Goal: Task Accomplishment & Management: Complete application form

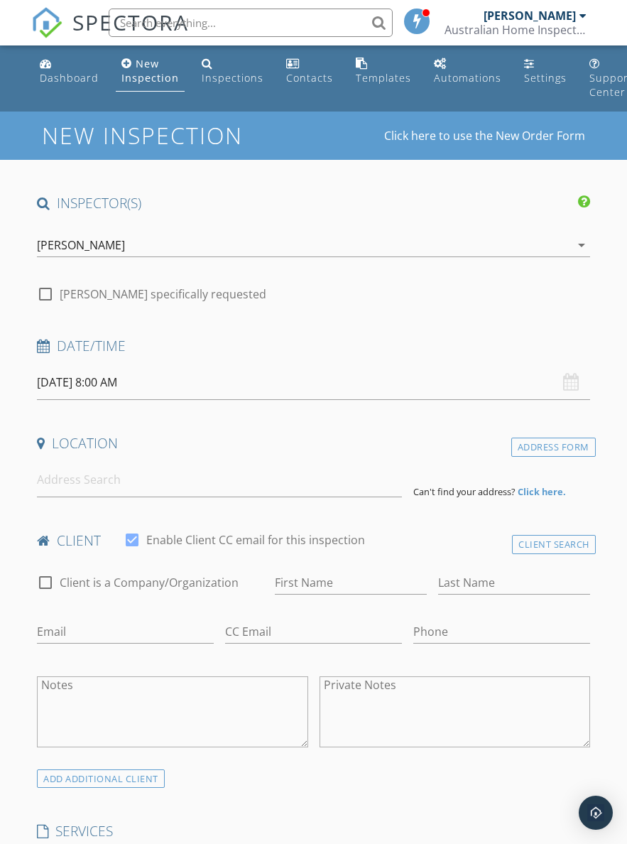
click at [188, 380] on input "30/09/2025 8:00 AM" at bounding box center [314, 382] width 554 height 35
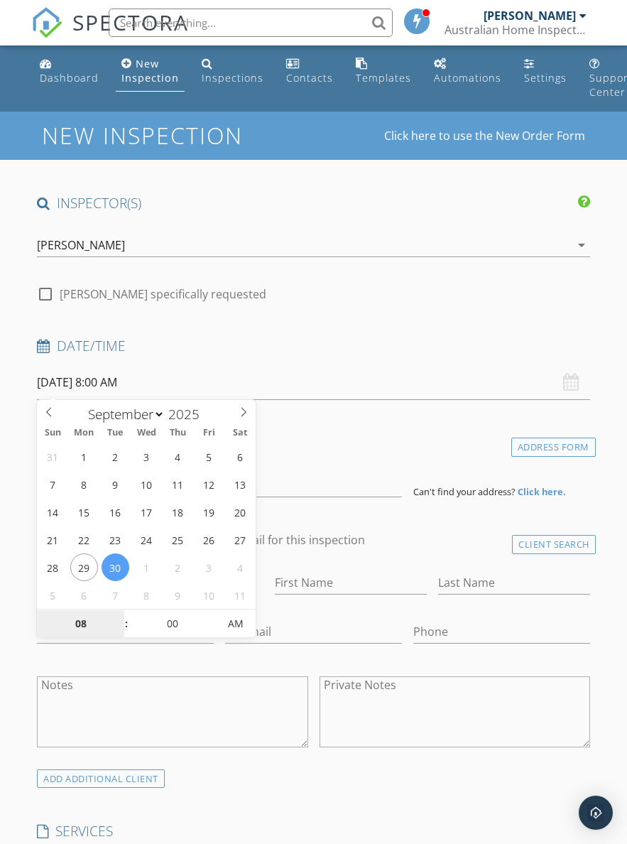
click at [84, 630] on input "08" at bounding box center [80, 624] width 87 height 28
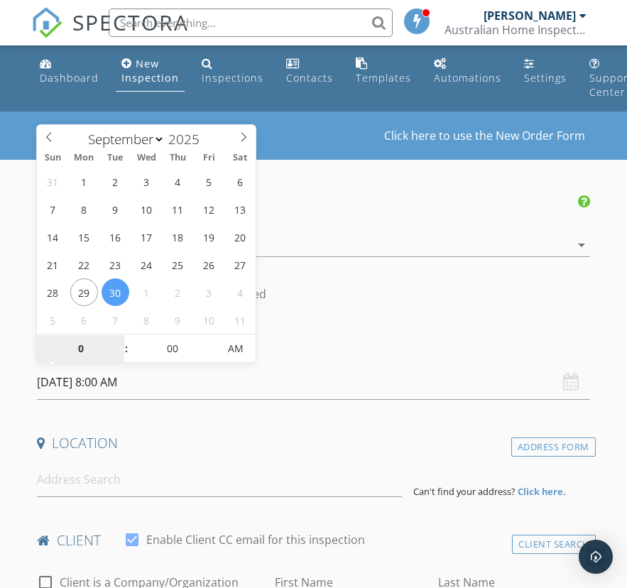
type input "09"
type input "30/09/2025 9:00 AM"
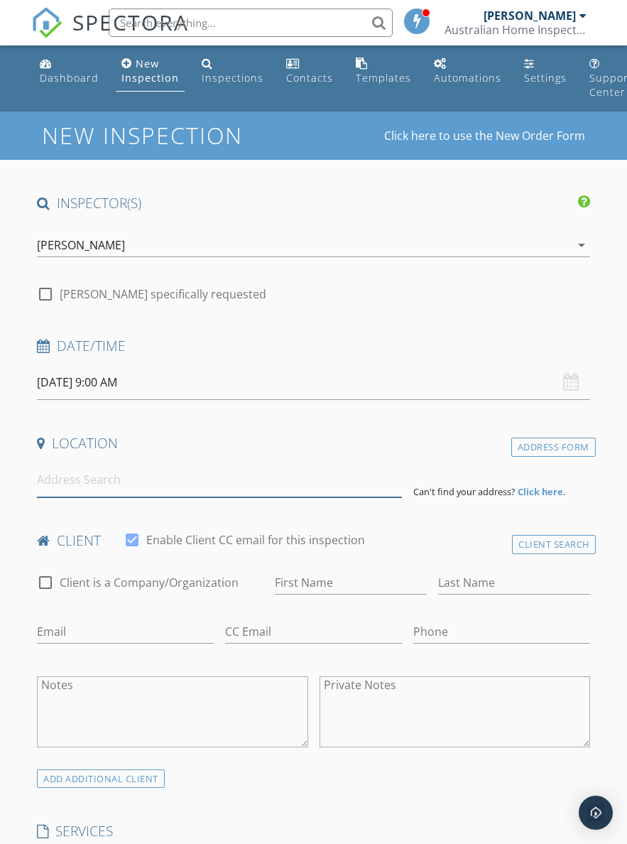
click at [264, 477] on input at bounding box center [219, 480] width 365 height 35
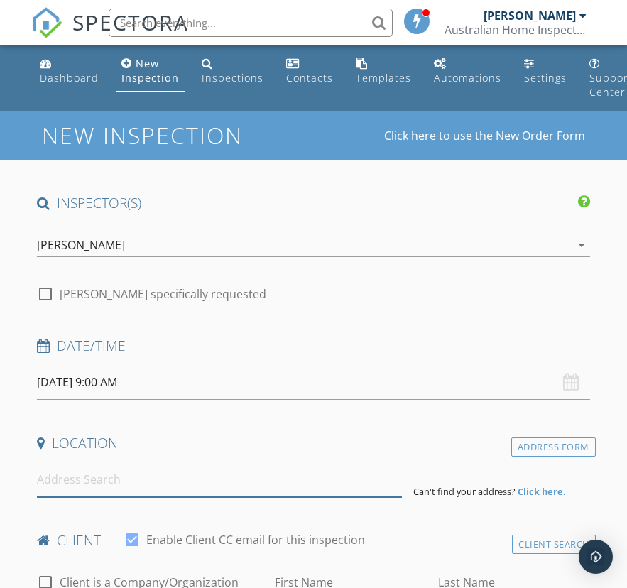
click at [211, 482] on input at bounding box center [219, 480] width 365 height 35
paste input "5 Inspire Street, Ripley 4306"
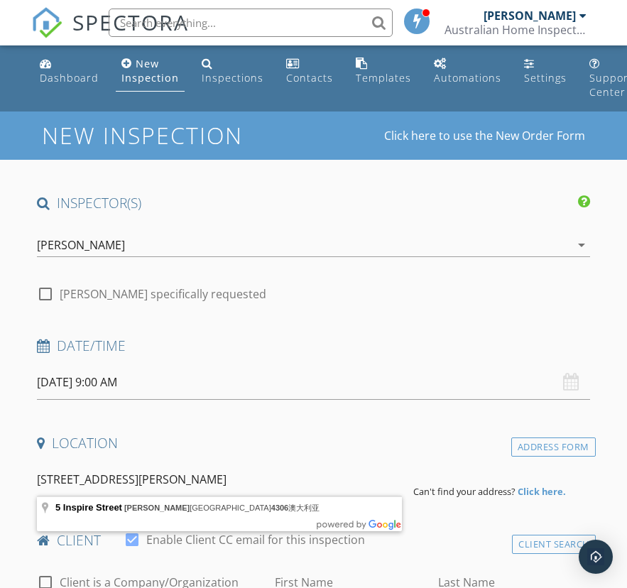
type input "5 Inspire Street, Ripley 昆士兰州 4306澳大利亚"
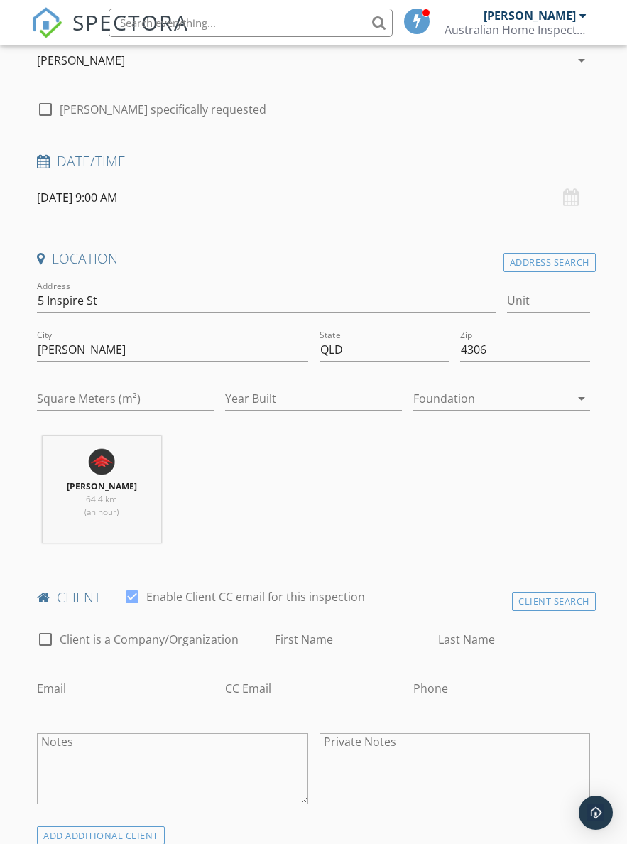
scroll to position [189, 0]
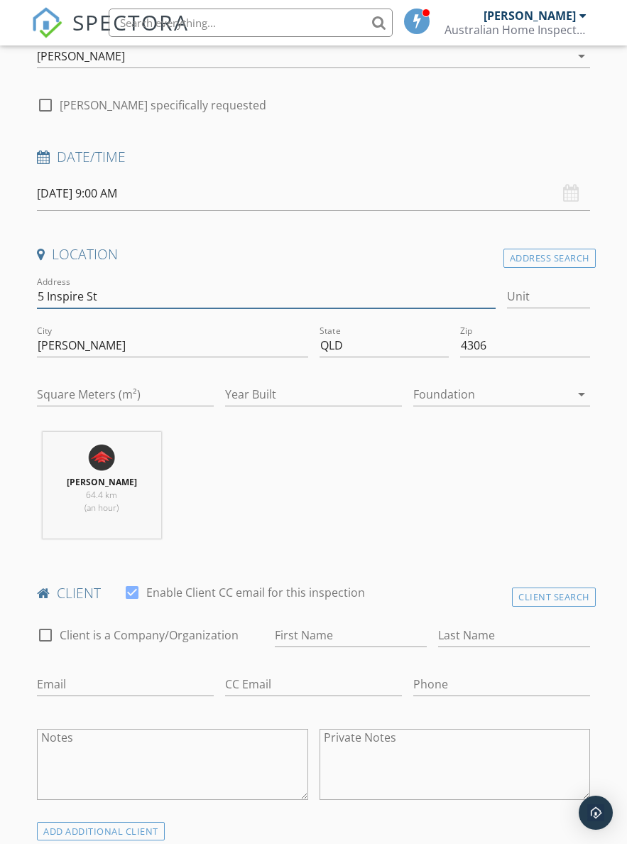
click at [63, 293] on input "5 Inspire St" at bounding box center [266, 296] width 459 height 23
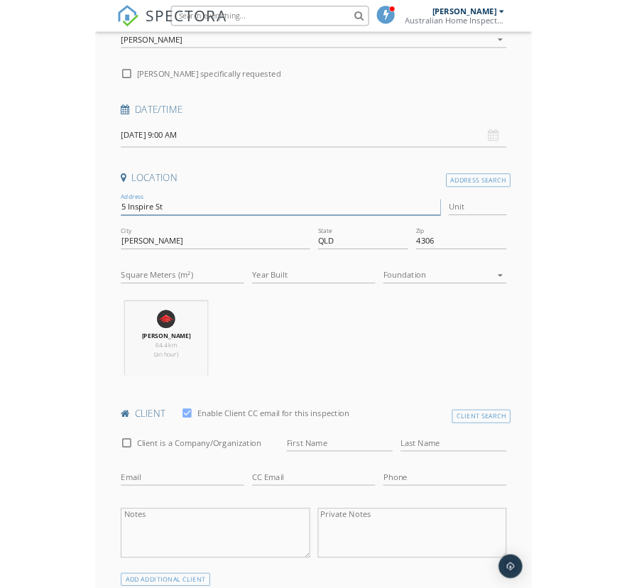
scroll to position [188, 0]
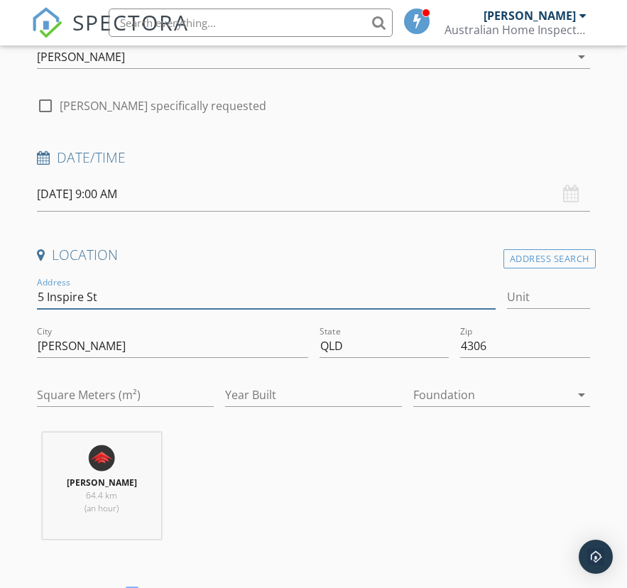
click at [54, 293] on input "5 Inspire St" at bounding box center [266, 297] width 459 height 23
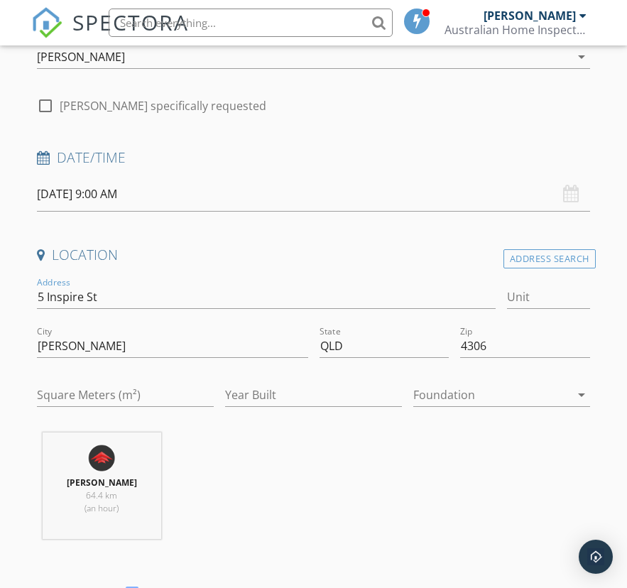
click at [411, 487] on div "Flynn Fang 64.4 km (an hour)" at bounding box center [313, 492] width 565 height 118
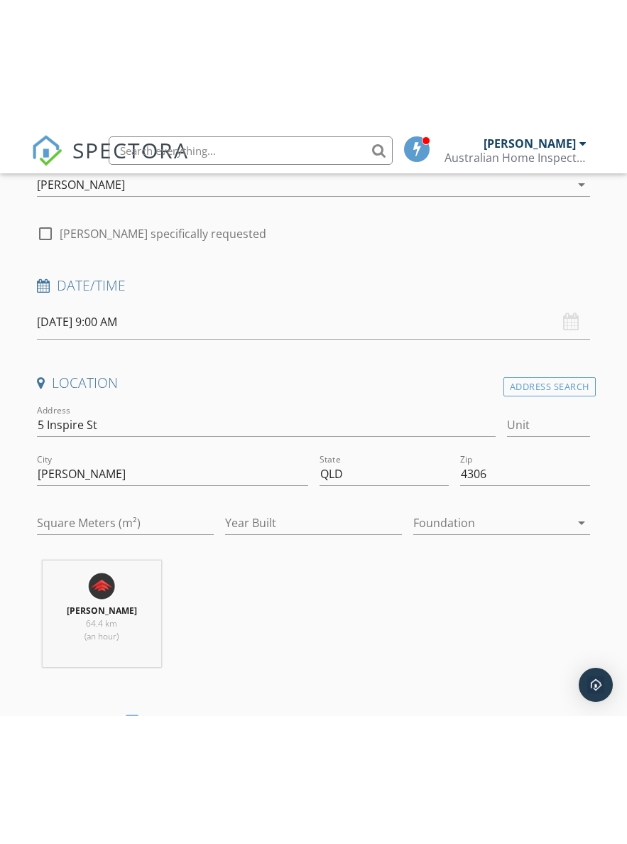
scroll to position [189, 0]
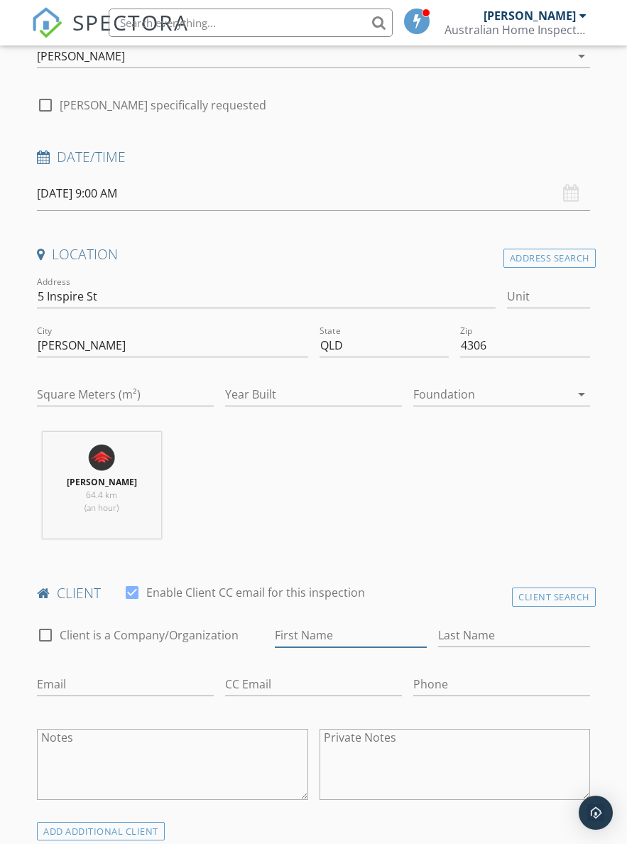
click at [365, 638] on input "First Name" at bounding box center [351, 635] width 152 height 23
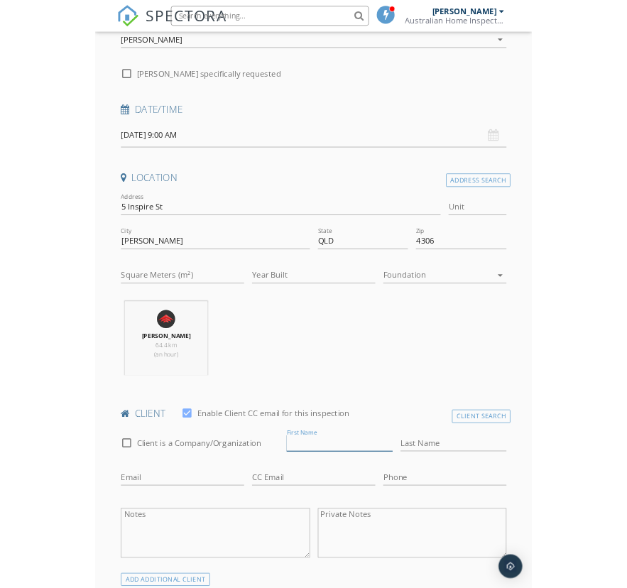
scroll to position [529, 6]
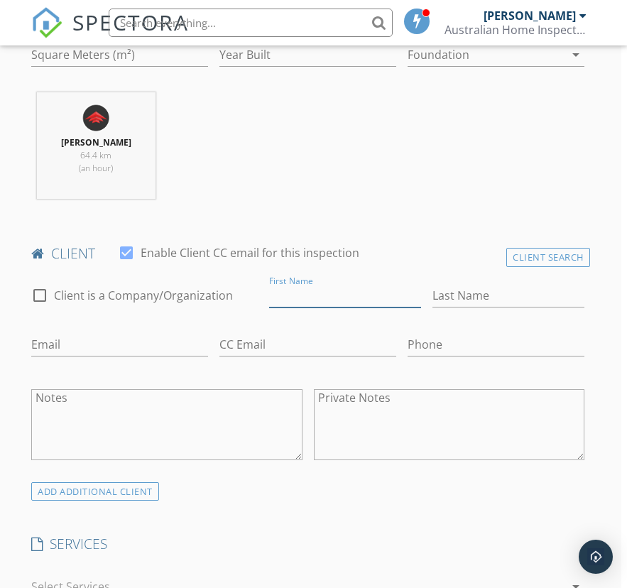
paste input "Yi-Chin Huang"
click at [344, 301] on input "Yi-Chin Huang" at bounding box center [345, 295] width 152 height 23
type input "Yi-Chin"
click at [520, 303] on input "Last Name" at bounding box center [509, 295] width 152 height 23
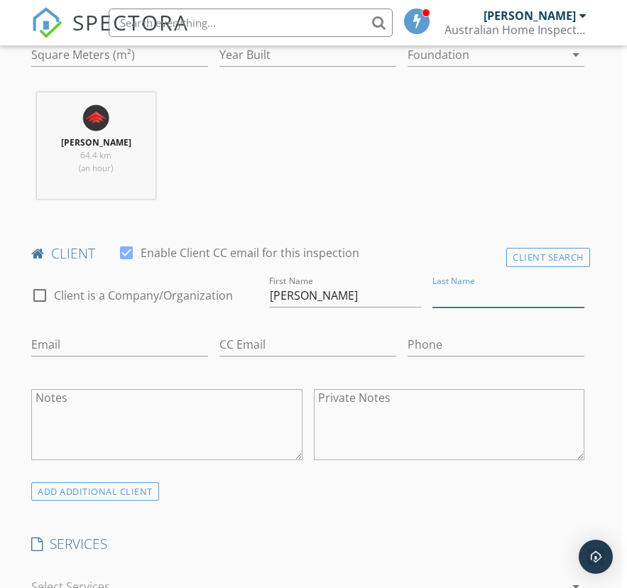
click at [509, 301] on input "Last Name" at bounding box center [509, 295] width 152 height 23
paste input "Huang"
type input "Huang"
click at [475, 345] on input "Phone" at bounding box center [496, 344] width 177 height 23
click at [439, 342] on input "Phone" at bounding box center [496, 344] width 177 height 23
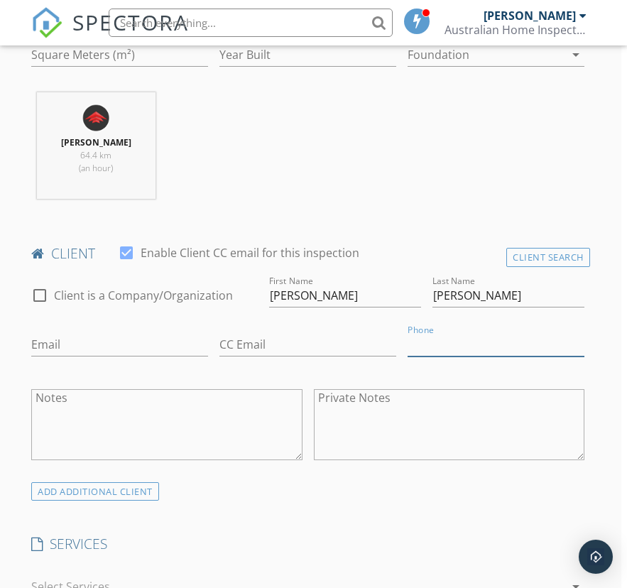
paste input "0433451028"
type input "0433451028"
click at [75, 347] on input "Email" at bounding box center [119, 344] width 177 height 23
click at [72, 351] on input "Email" at bounding box center [119, 344] width 177 height 23
paste input "brisbane40704@gmail.com"
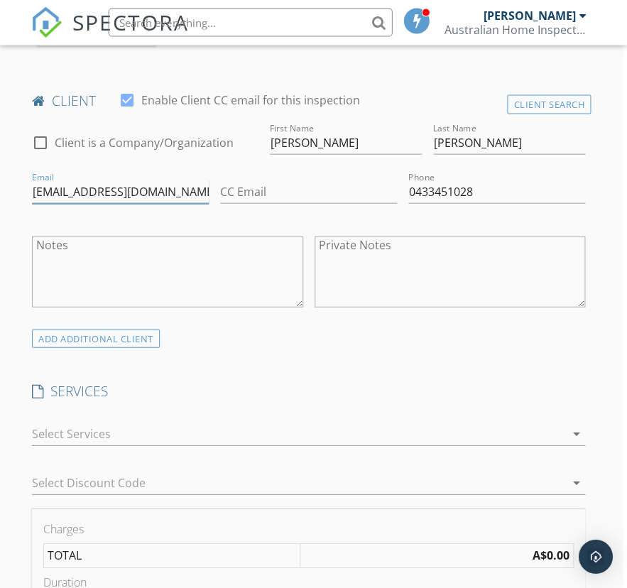
type input "brisbane40704@gmail.com"
click at [571, 426] on icon "arrow_drop_down" at bounding box center [576, 434] width 17 height 17
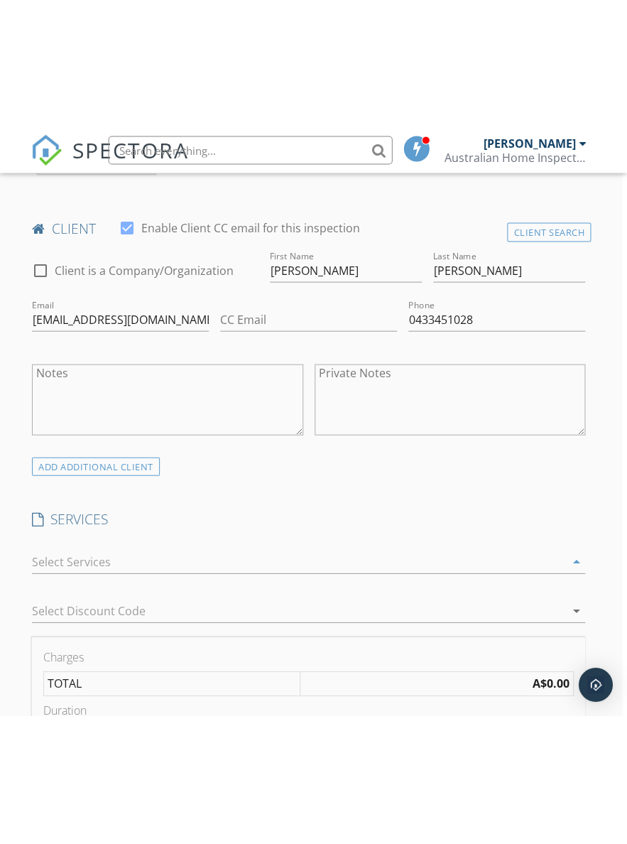
scroll to position [681, 6]
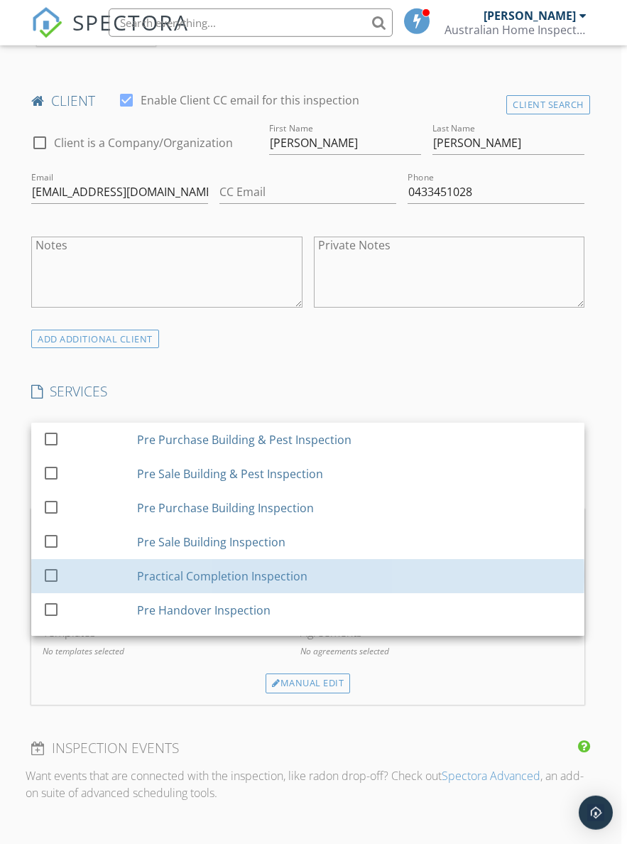
click at [322, 580] on div "Practical Completion Inspection" at bounding box center [355, 576] width 437 height 28
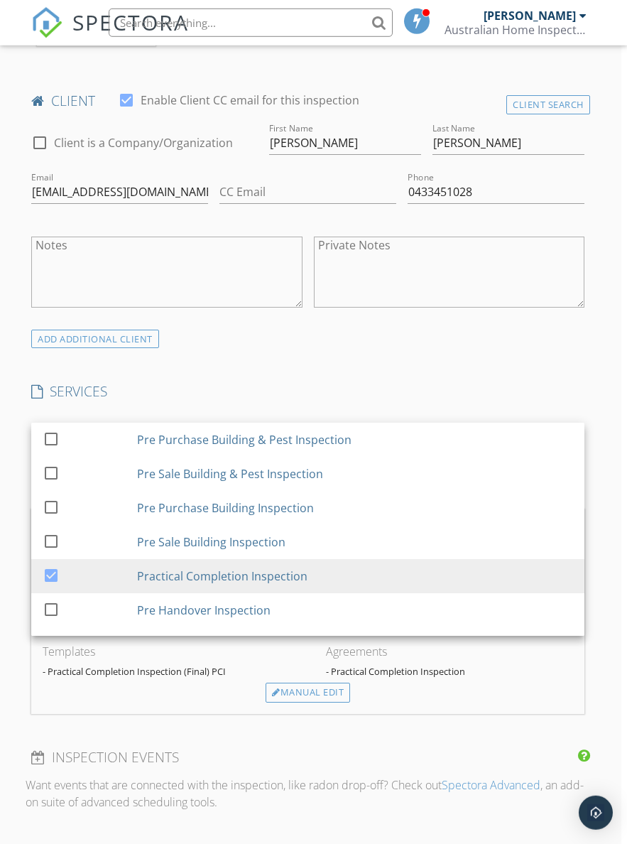
click at [429, 363] on div "INSPECTOR(S) check_box Flynn Fang PRIMARY Flynn Fang arrow_drop_down check_box_…" at bounding box center [308, 590] width 565 height 2155
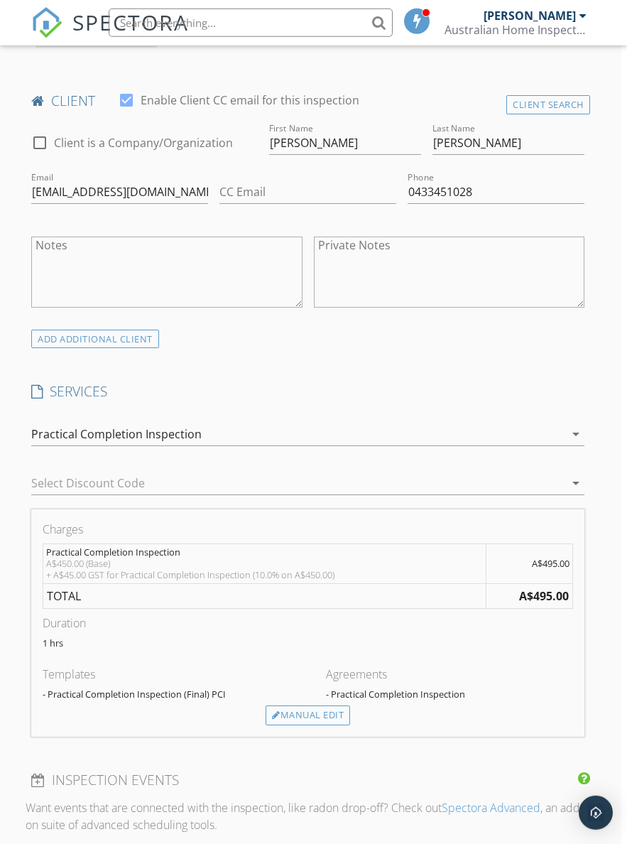
click at [336, 711] on div "Manual Edit" at bounding box center [308, 716] width 85 height 20
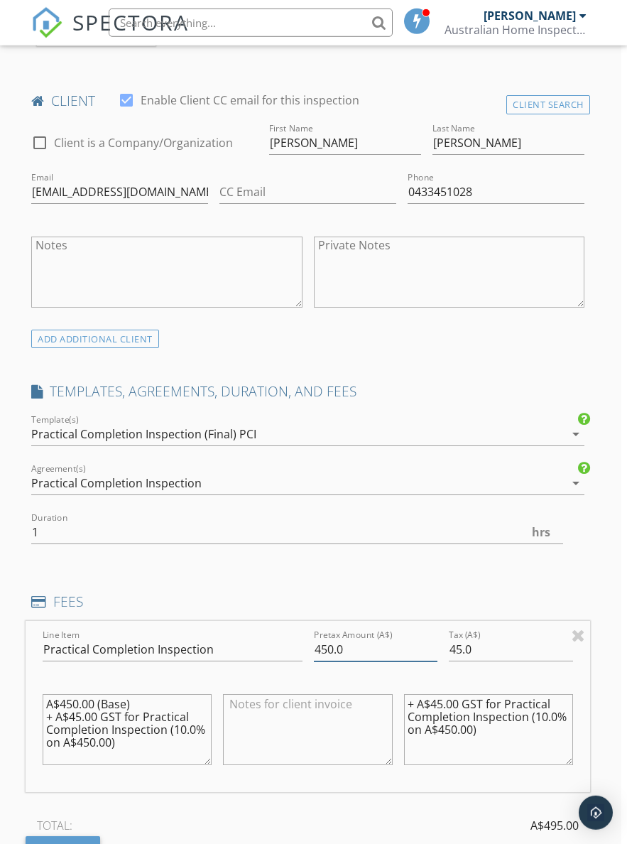
click at [411, 653] on input "450.0" at bounding box center [376, 649] width 124 height 23
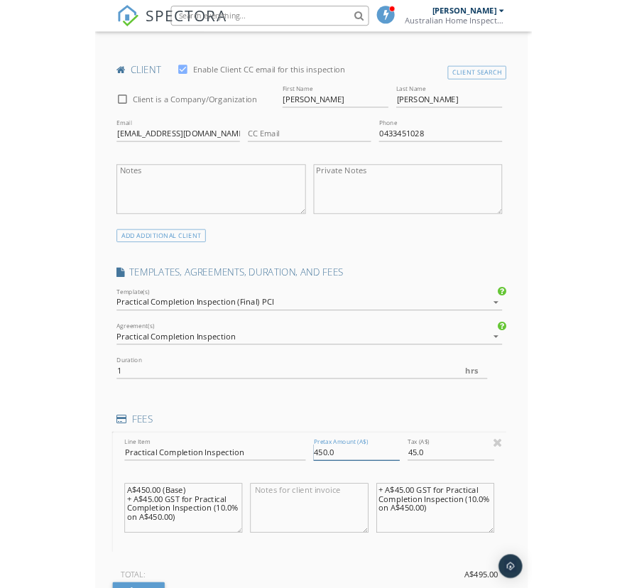
scroll to position [1032, 5]
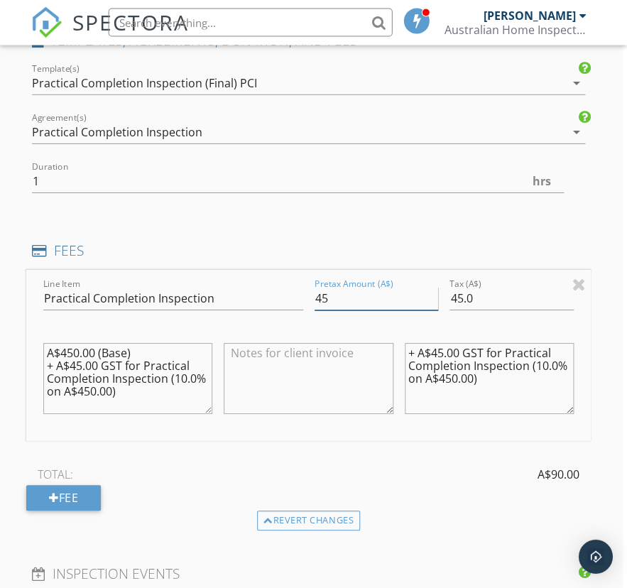
type input "4"
type input "500"
click at [535, 316] on div at bounding box center [512, 320] width 124 height 9
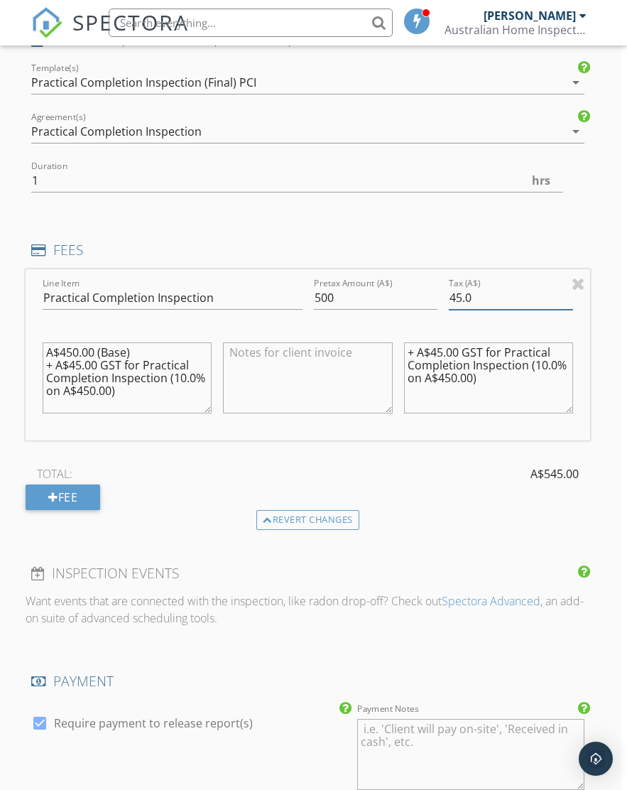
click at [527, 287] on input "45.0" at bounding box center [511, 297] width 124 height 23
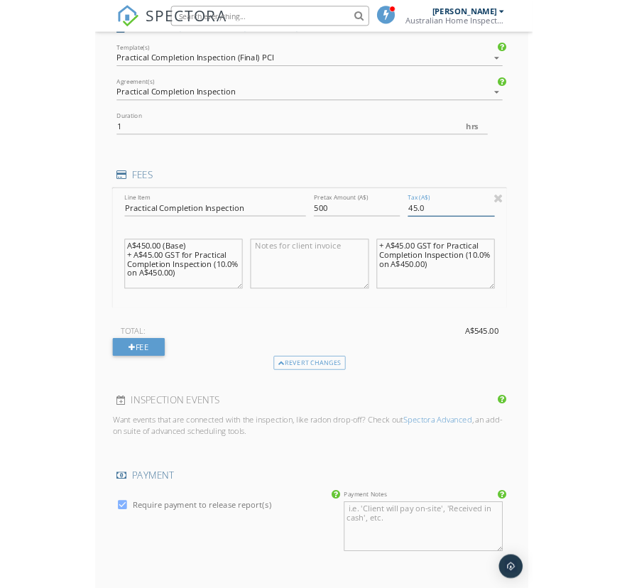
scroll to position [1033, 5]
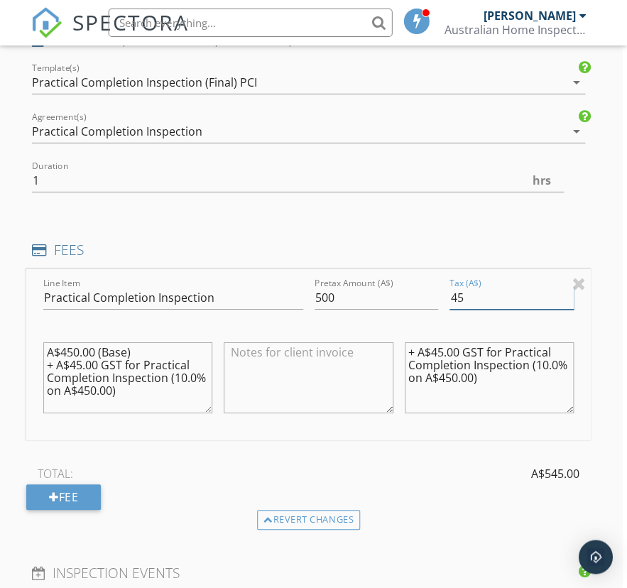
type input "4"
type input "050"
click at [531, 349] on textarea "+ A$45.00 GST for Practical Completion Inspection (10.0% on A$450.00)" at bounding box center [489, 377] width 169 height 71
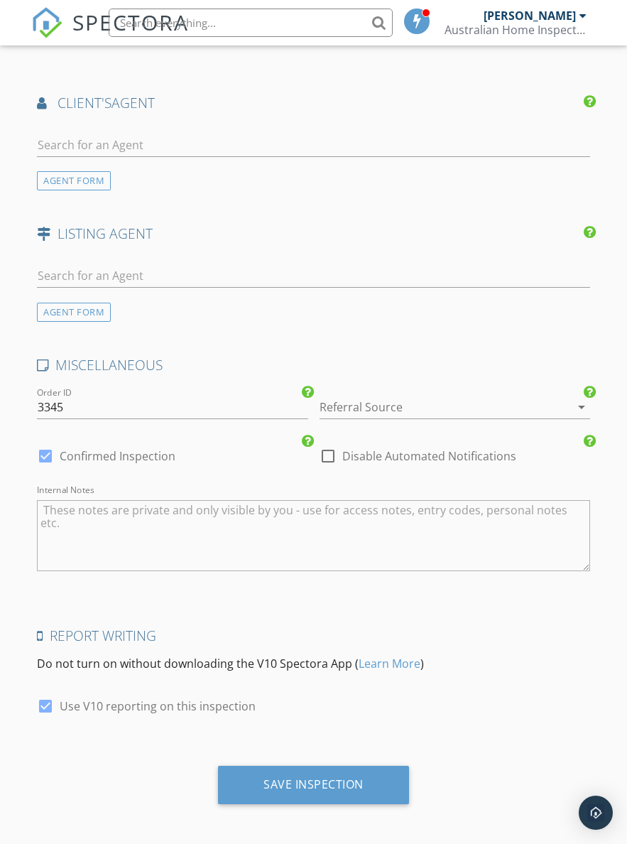
scroll to position [1784, 0]
click at [366, 773] on div "Save Inspection" at bounding box center [313, 786] width 191 height 38
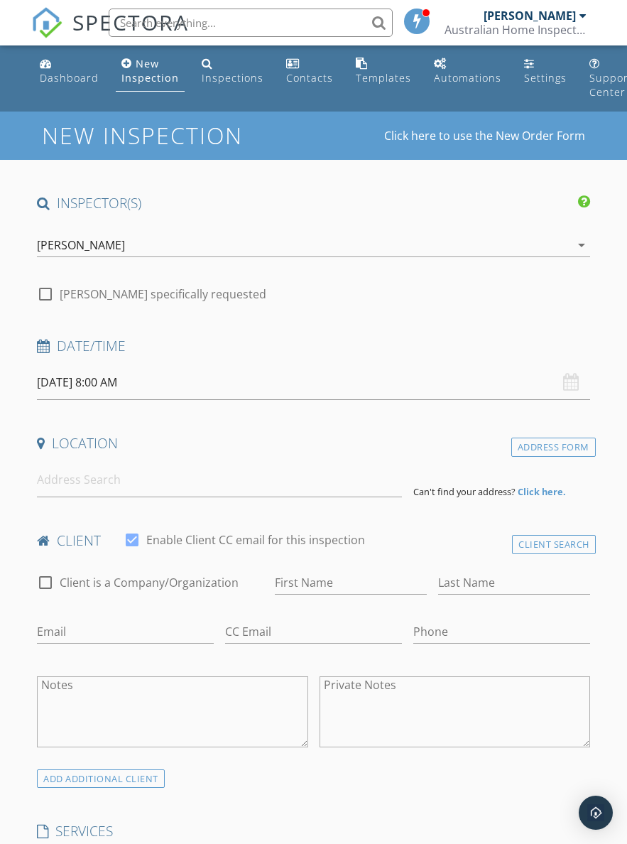
click at [203, 384] on input "30/09/2025 8:00 AM" at bounding box center [314, 382] width 554 height 35
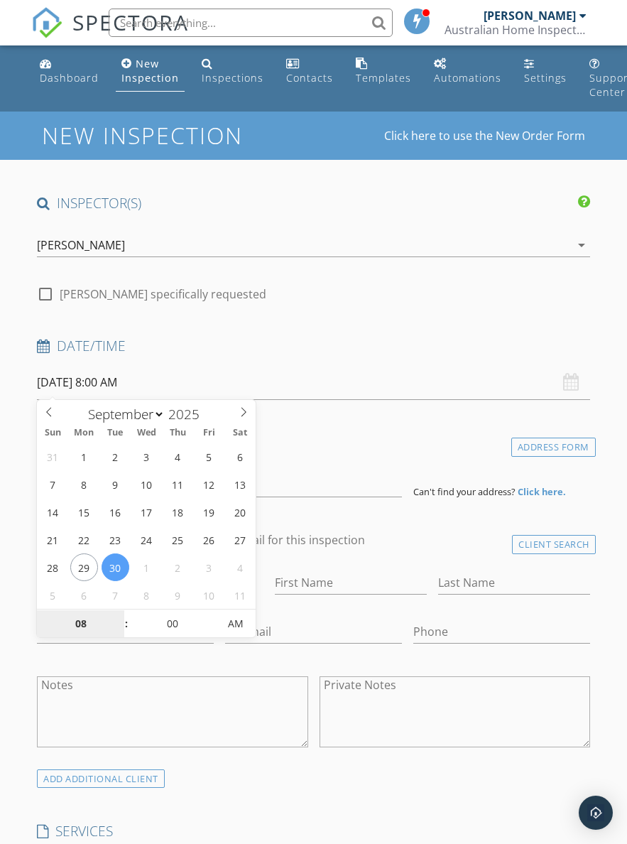
click at [81, 619] on input "08" at bounding box center [80, 624] width 87 height 28
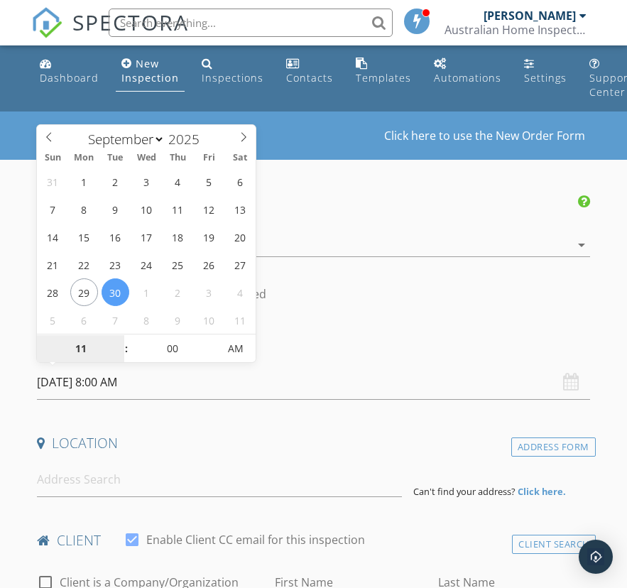
type input "11"
click at [183, 357] on input "00" at bounding box center [172, 349] width 87 height 28
type input "30/09/2025 11:00 AM"
type input "30"
type input "30/09/2025 11:30 AM"
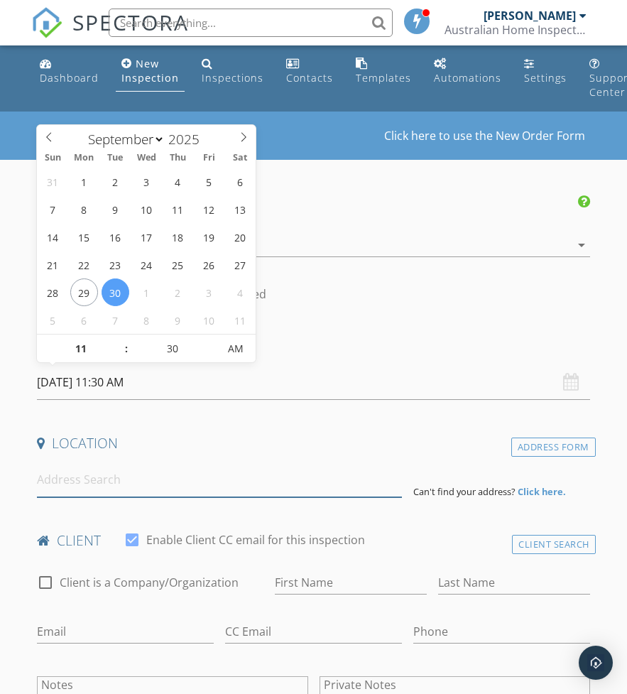
click at [270, 483] on input at bounding box center [219, 480] width 365 height 35
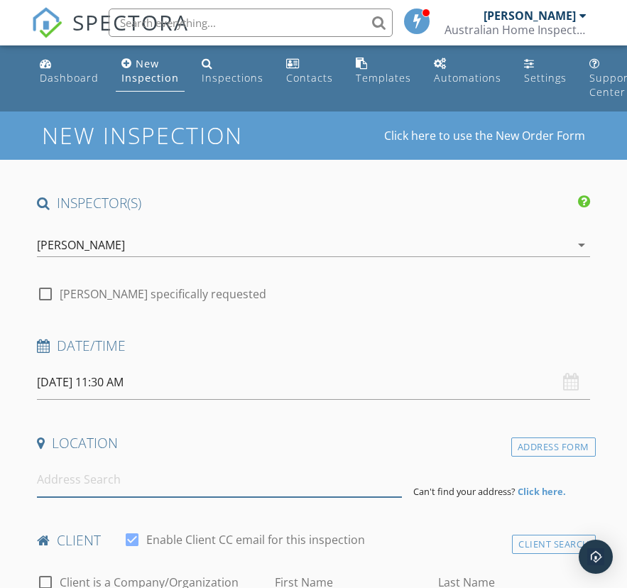
click at [226, 480] on input at bounding box center [219, 480] width 365 height 35
paste input "11 Stirling Dr, Kensington Grove"
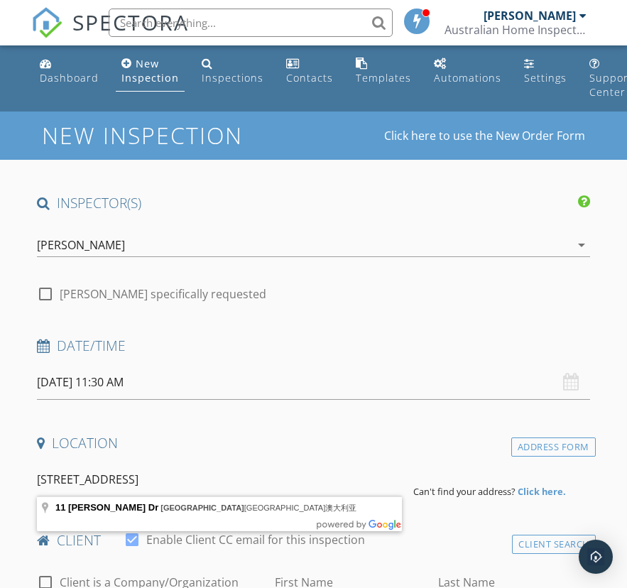
type input "11 Stirling Dr, Kensington Grove 昆士兰州澳大利亚"
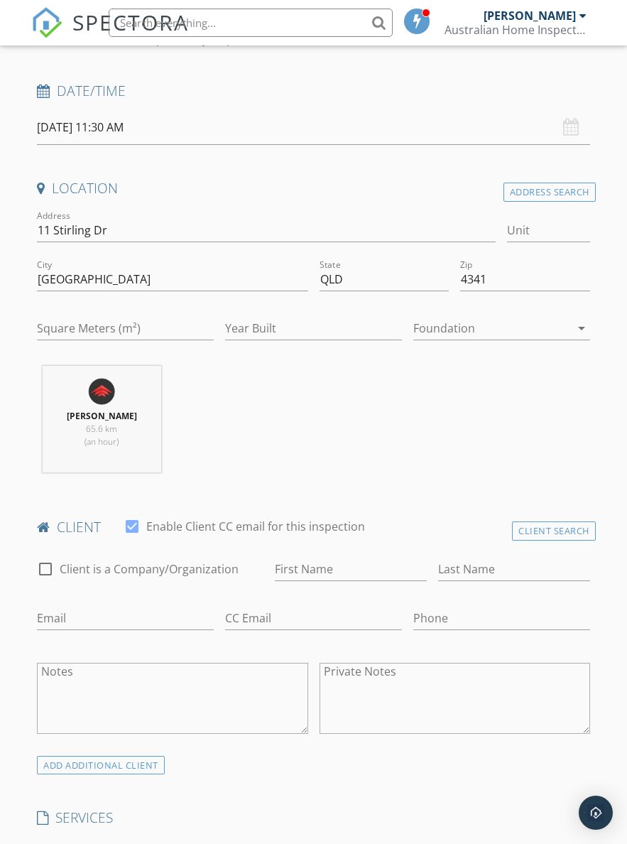
scroll to position [258, 0]
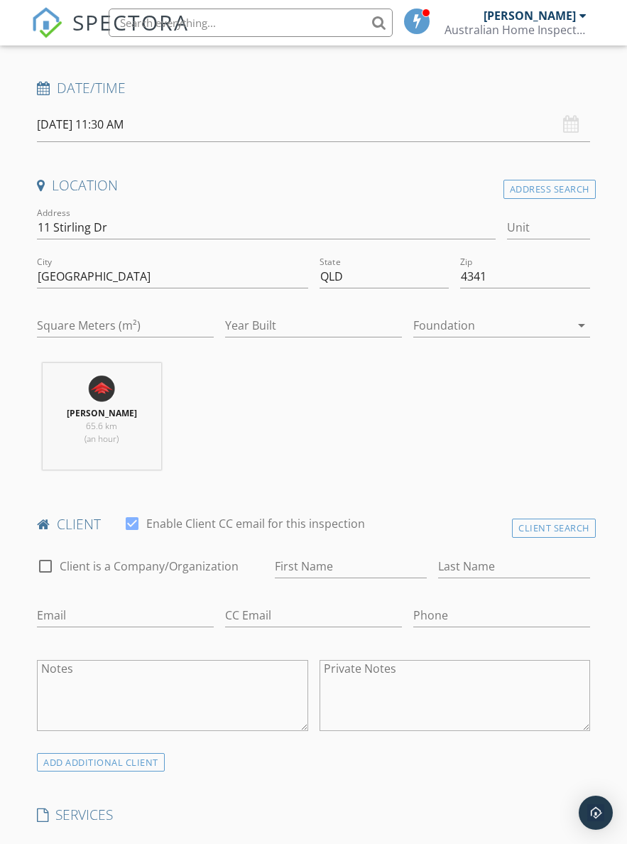
click at [568, 527] on div "Client Search" at bounding box center [554, 528] width 84 height 19
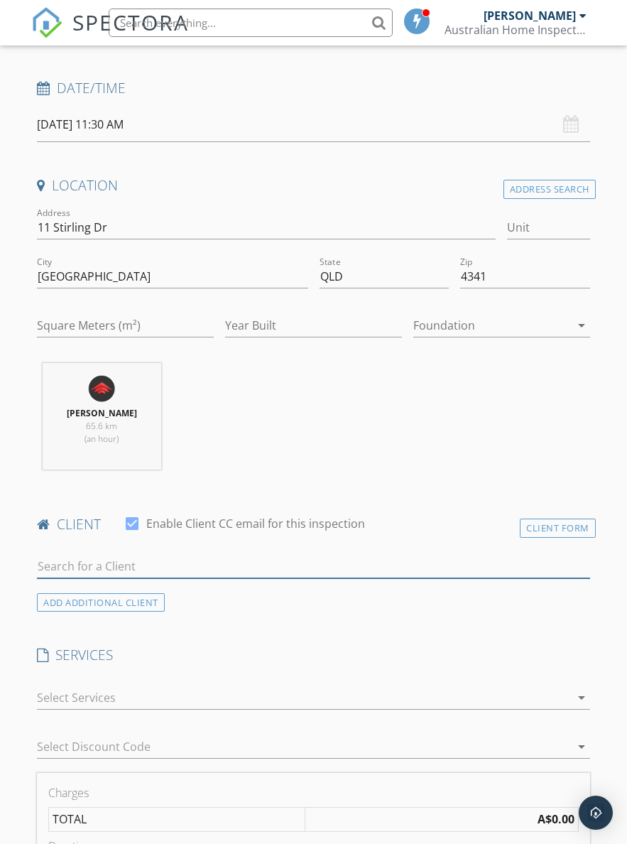
click at [303, 566] on input "text" at bounding box center [314, 566] width 554 height 23
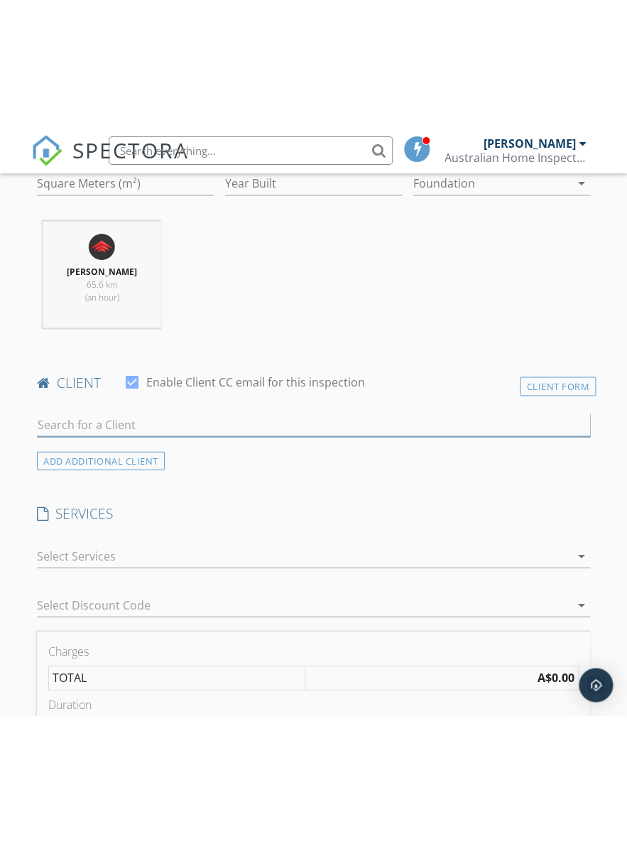
scroll to position [529, 0]
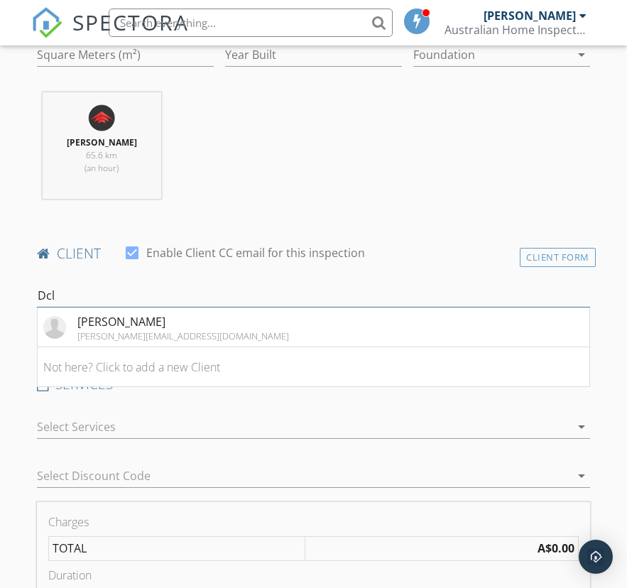
type input "Dcl"
click at [230, 327] on li "Oliver Li oliver@dclhome.net" at bounding box center [314, 328] width 552 height 40
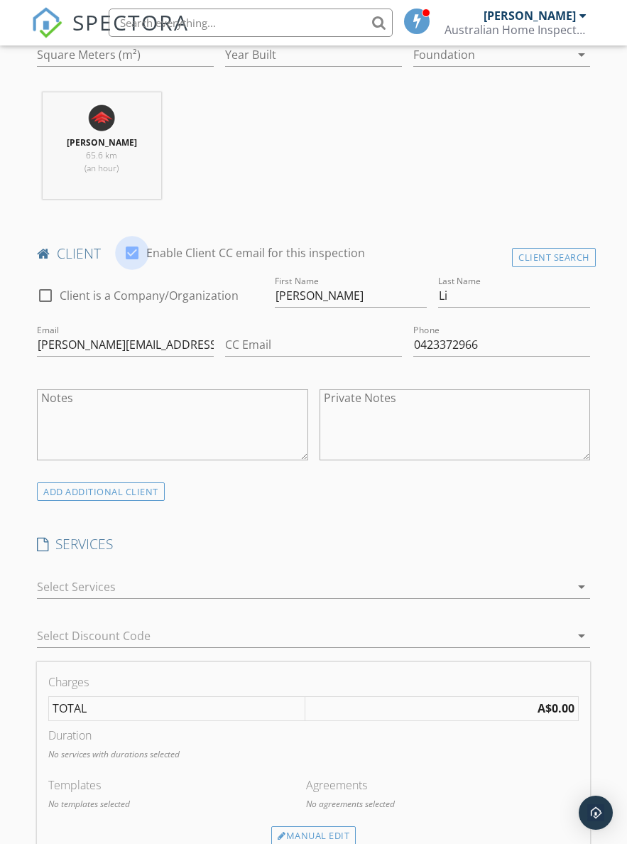
click at [124, 253] on div at bounding box center [132, 253] width 24 height 24
click at [128, 243] on div at bounding box center [132, 253] width 24 height 24
checkbox input "true"
click at [555, 276] on div "Last Name Li" at bounding box center [514, 299] width 152 height 46
click at [559, 254] on div "Client Search" at bounding box center [554, 257] width 84 height 19
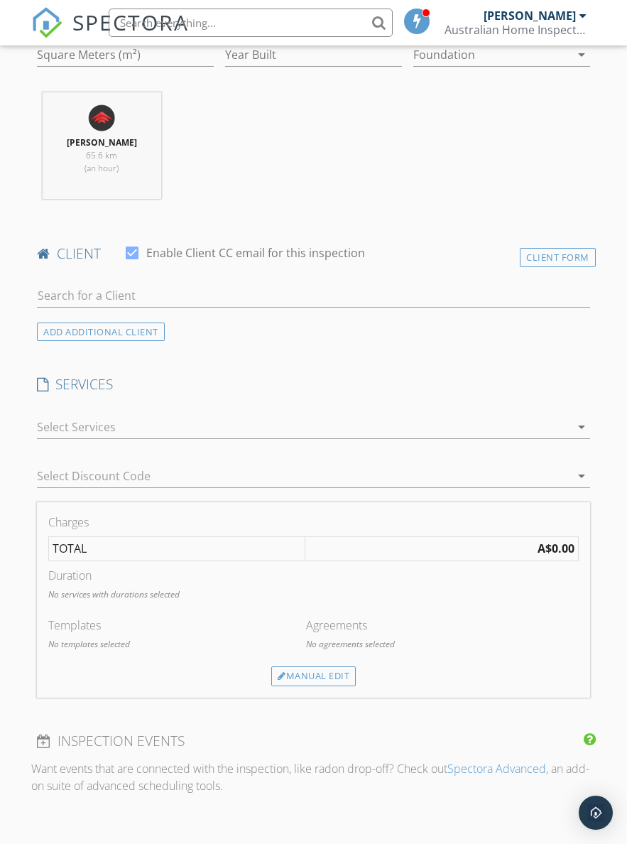
click at [565, 261] on div "Client Form" at bounding box center [558, 257] width 76 height 19
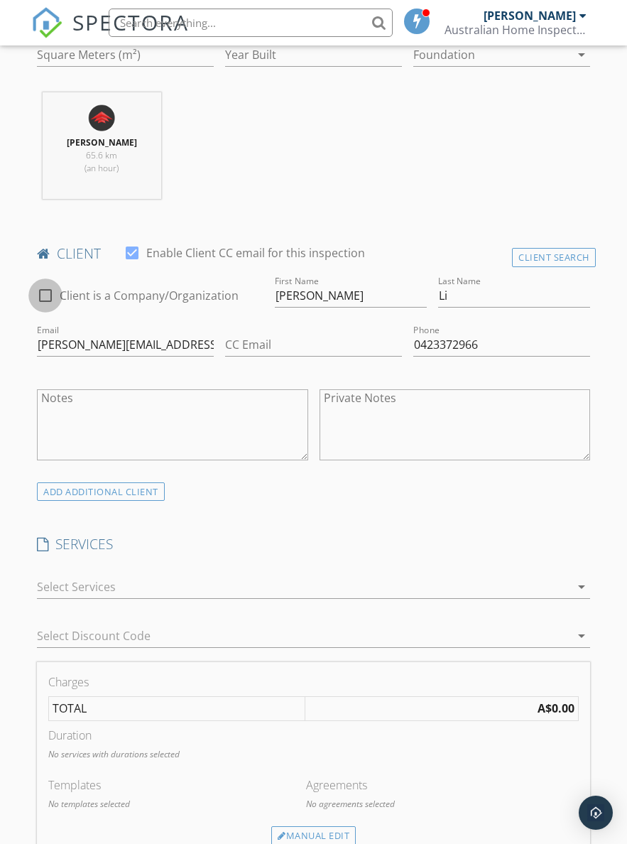
click at [36, 302] on div at bounding box center [45, 296] width 24 height 24
checkbox input "true"
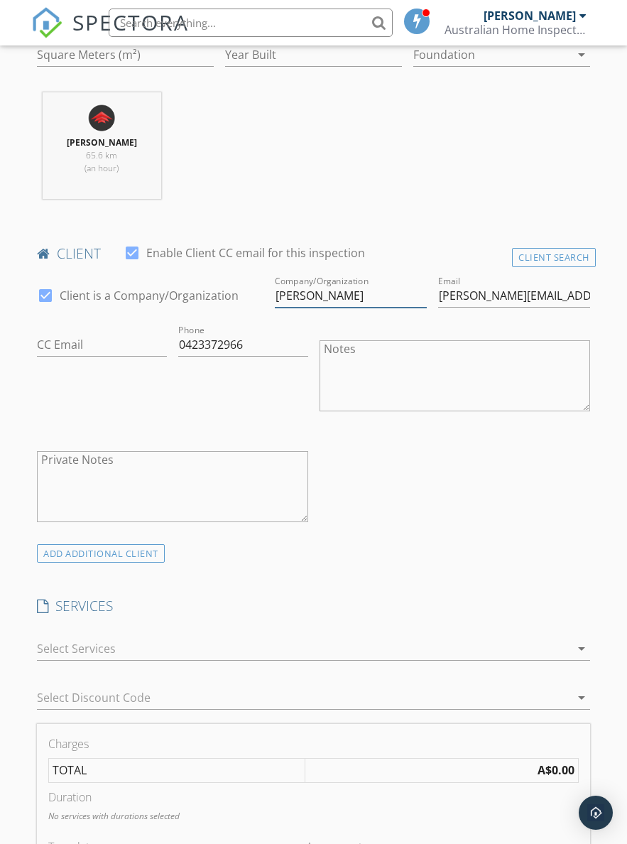
click at [313, 303] on input "Oliver" at bounding box center [351, 295] width 152 height 23
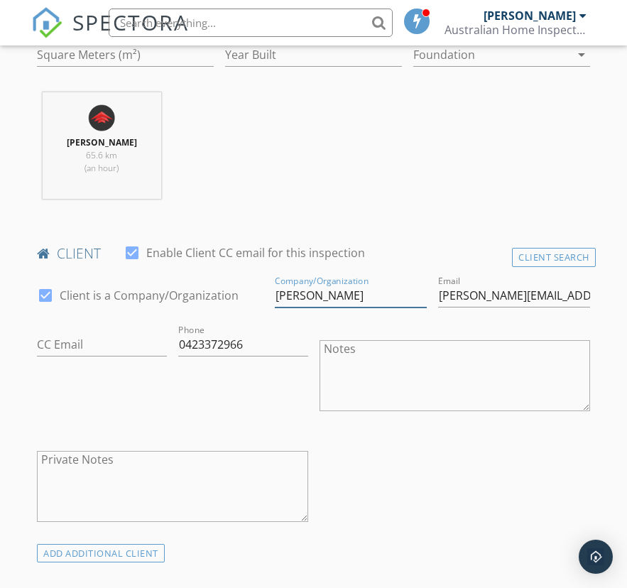
click at [301, 299] on input "Oliver" at bounding box center [351, 295] width 152 height 23
paste input "DCL homes Pty Ltd"
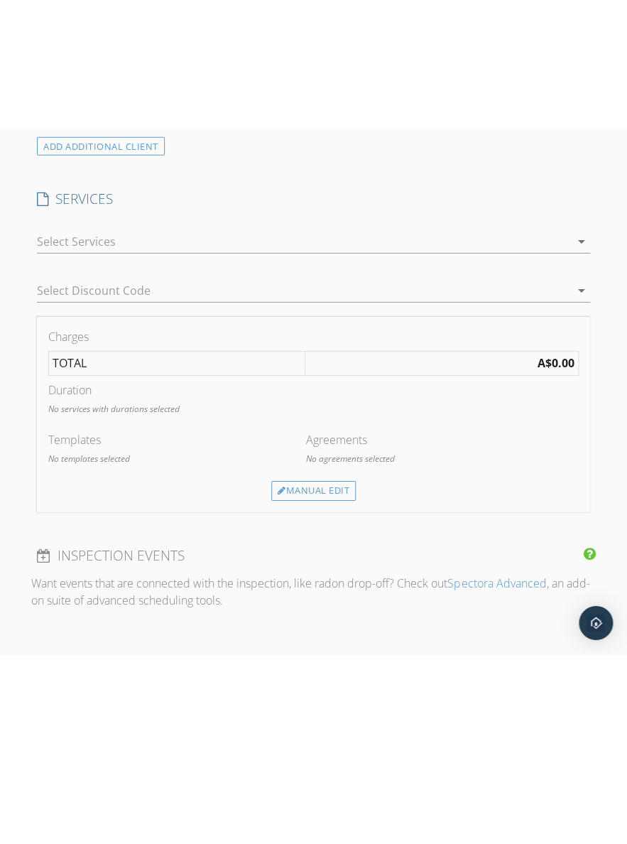
scroll to position [993, 0]
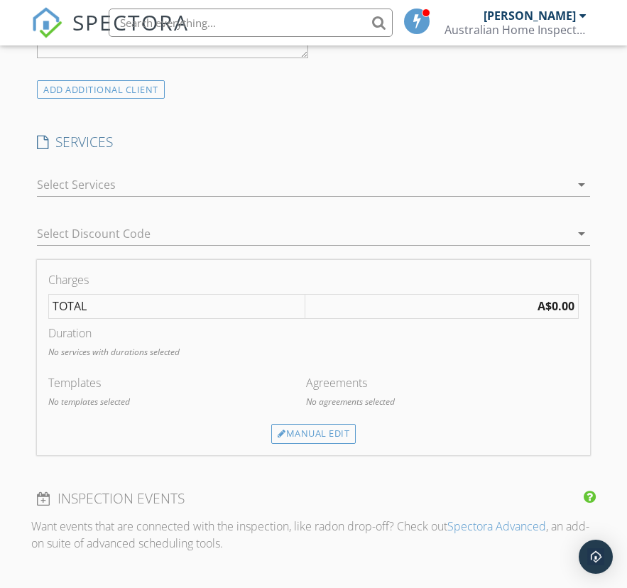
type input "DCL Homes Pty Ltd"
click at [560, 175] on div at bounding box center [304, 184] width 534 height 23
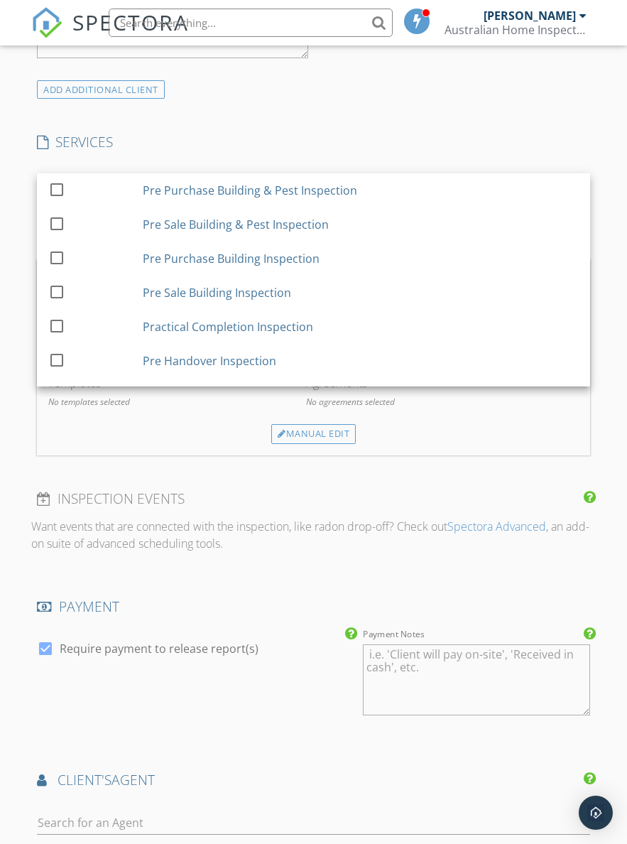
click at [293, 326] on div "Practical Completion Inspection" at bounding box center [228, 326] width 171 height 17
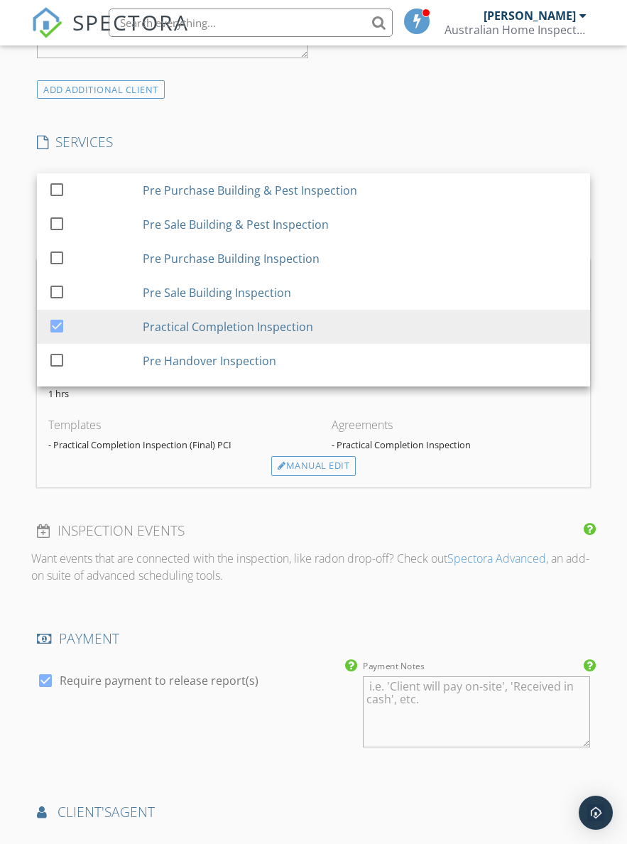
click at [406, 124] on div "INSPECTOR(S) check_box Flynn Fang PRIMARY Flynn Fang arrow_drop_down check_box_…" at bounding box center [313, 321] width 565 height 2240
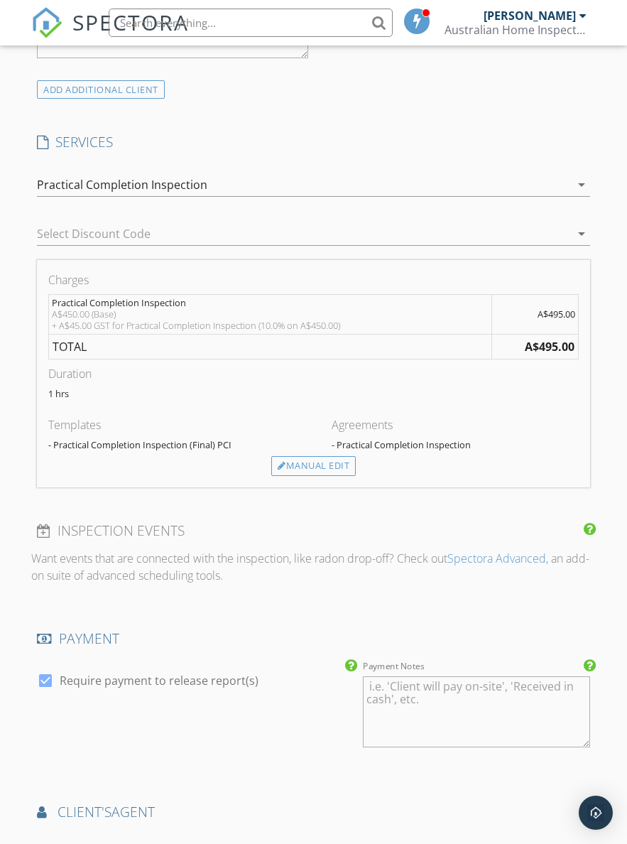
click at [340, 456] on div "Manual Edit" at bounding box center [313, 466] width 85 height 20
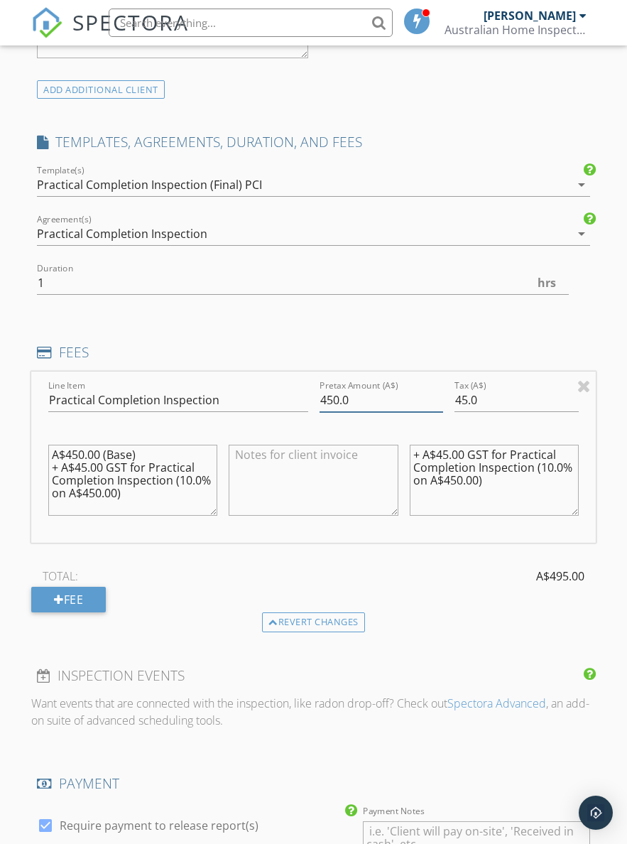
click at [387, 400] on input "450.0" at bounding box center [382, 400] width 124 height 23
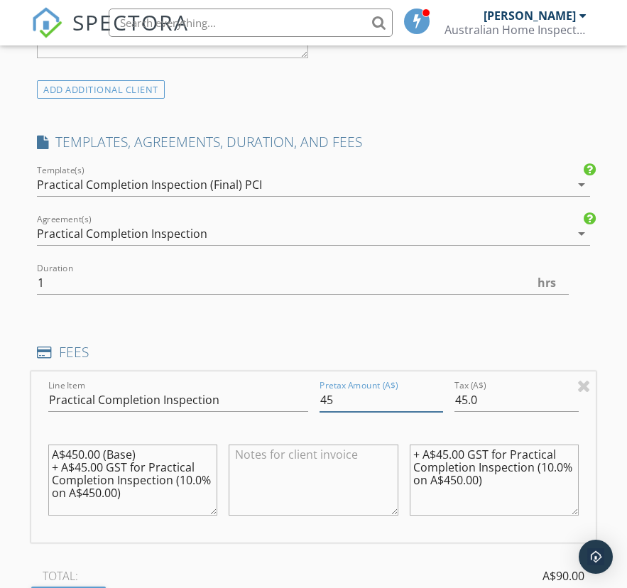
type input "4"
type input "700"
click at [531, 394] on input "45.0" at bounding box center [517, 400] width 124 height 23
type input "4"
type input "070"
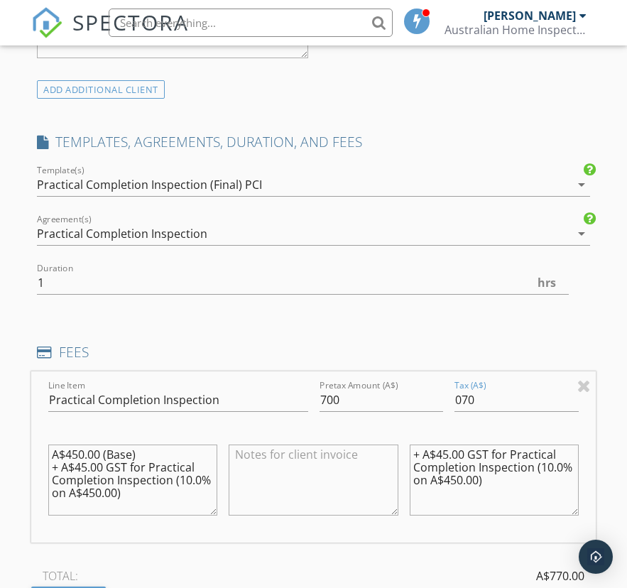
click at [518, 445] on textarea "+ A$45.00 GST for Practical Completion Inspection (10.0% on A$450.00)" at bounding box center [494, 480] width 169 height 71
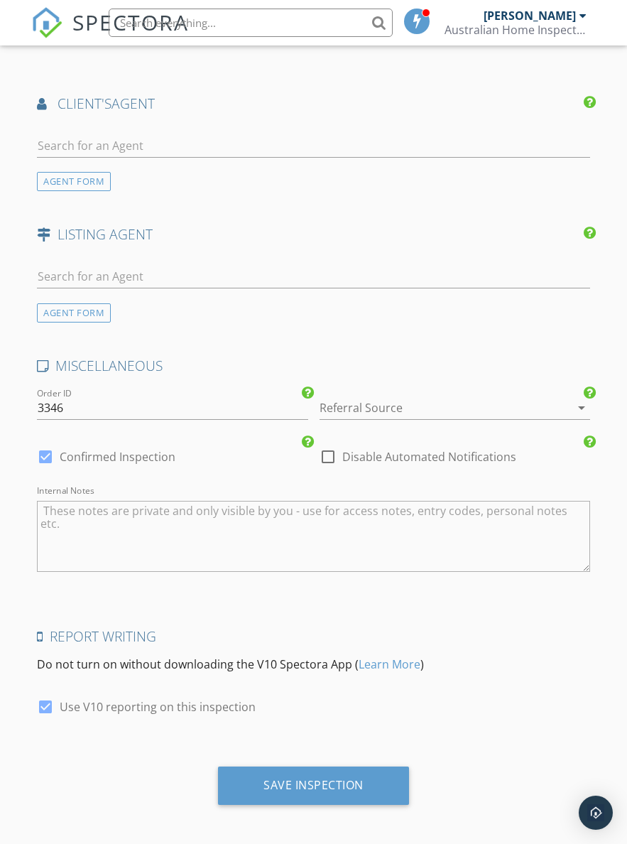
scroll to position [1845, 0]
click at [349, 782] on div "Save Inspection" at bounding box center [314, 786] width 100 height 14
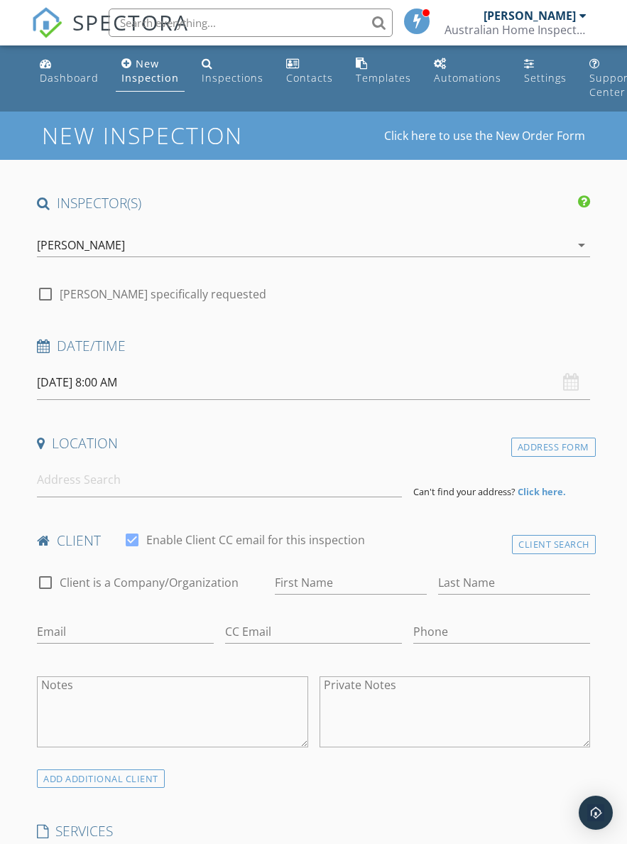
click at [165, 379] on input "[DATE] 8:00 AM" at bounding box center [314, 382] width 554 height 35
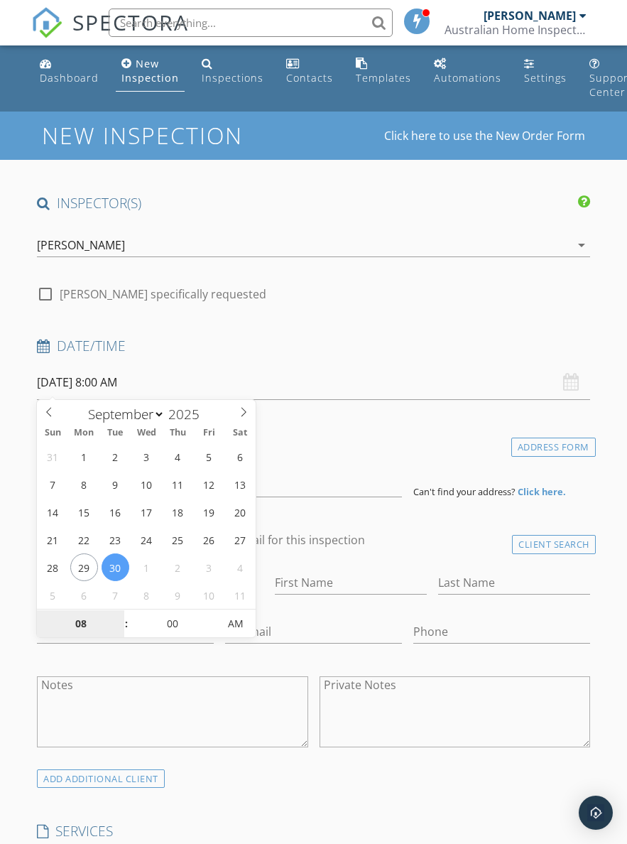
click at [85, 618] on input "08" at bounding box center [80, 624] width 87 height 28
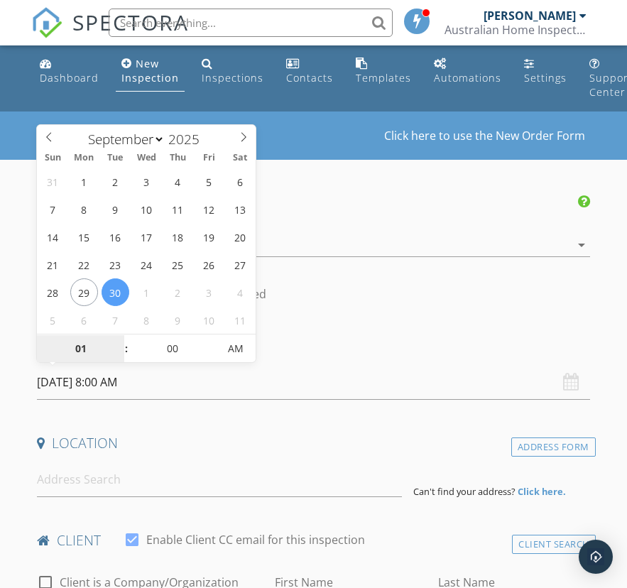
type input "01"
click at [169, 352] on input "00" at bounding box center [172, 349] width 87 height 28
type input "30/09/2025 1:00 AM"
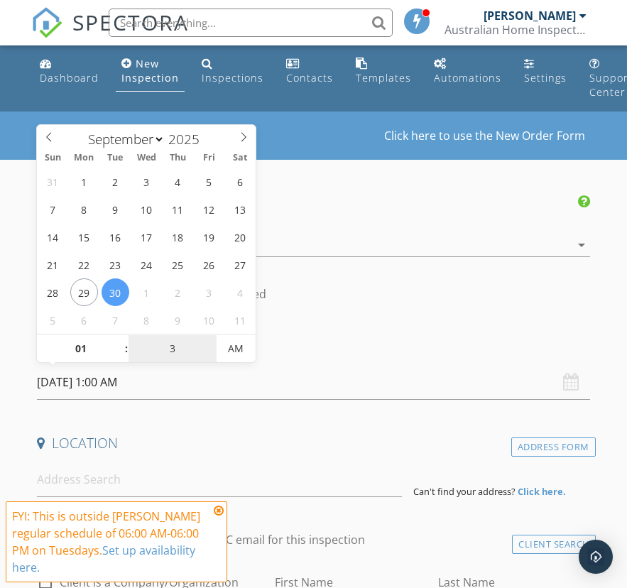
type input "30"
click at [255, 345] on span "AM" at bounding box center [236, 349] width 39 height 28
type input "30/09/2025 1:30 PM"
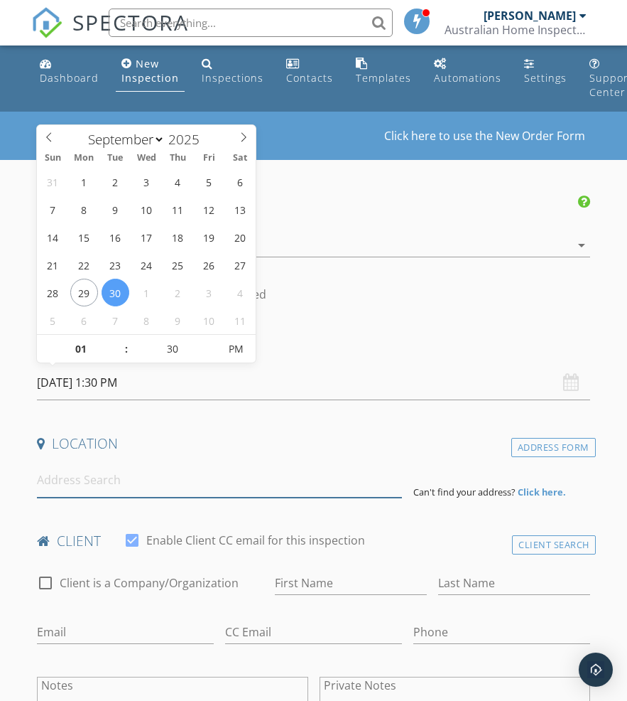
click at [276, 480] on input at bounding box center [219, 480] width 365 height 35
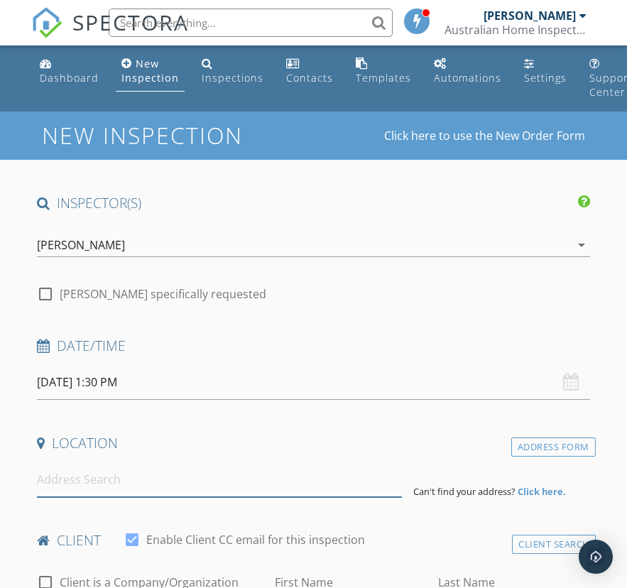
click at [177, 479] on input at bounding box center [219, 480] width 365 height 35
paste input "134 strong Ave，graceville"
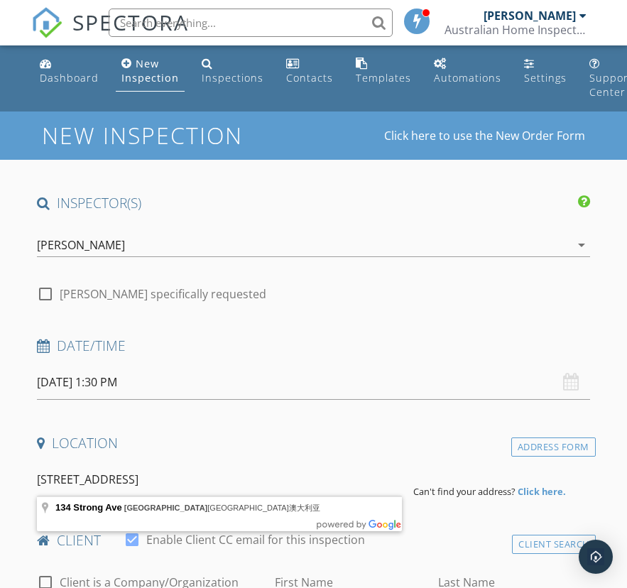
type input "134 Strong Ave, Graceville 昆士兰州澳大利亚"
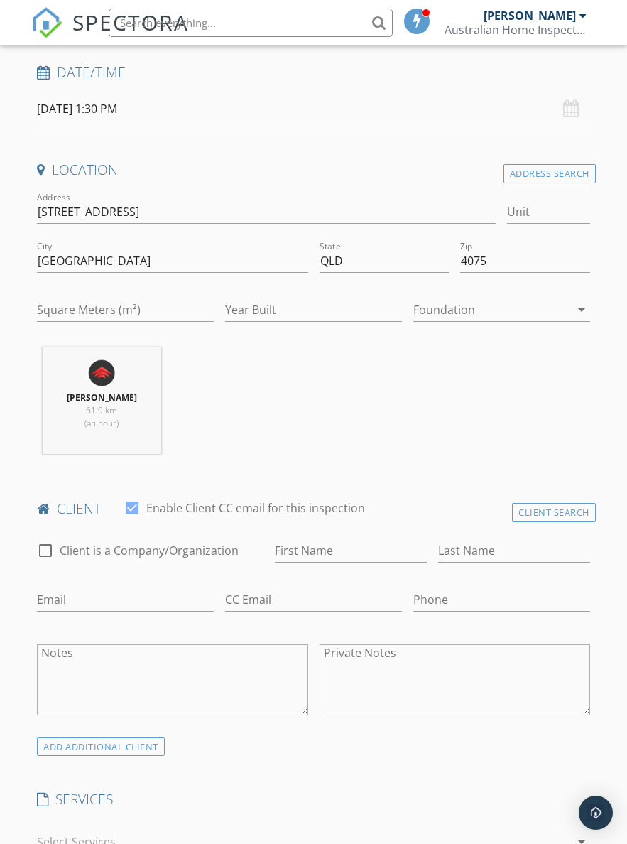
click at [225, 654] on textarea "Notes" at bounding box center [172, 679] width 271 height 71
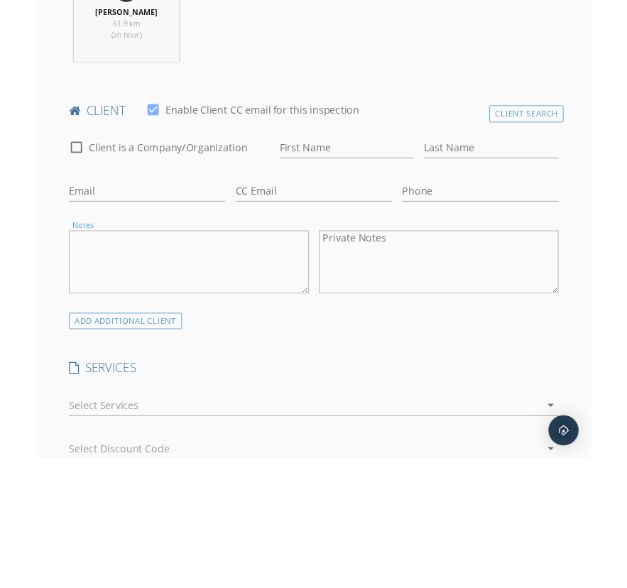
scroll to position [658, 0]
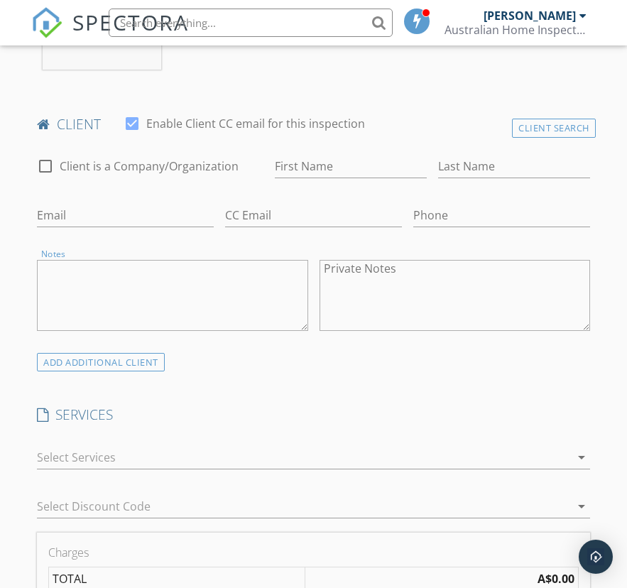
click at [203, 279] on textarea "Notes" at bounding box center [172, 295] width 271 height 71
paste textarea "Wen Sun 0423431677 cindy.sunwen@gmail.com 30/09/25 周二 下午1330pm 确认 660含gst"
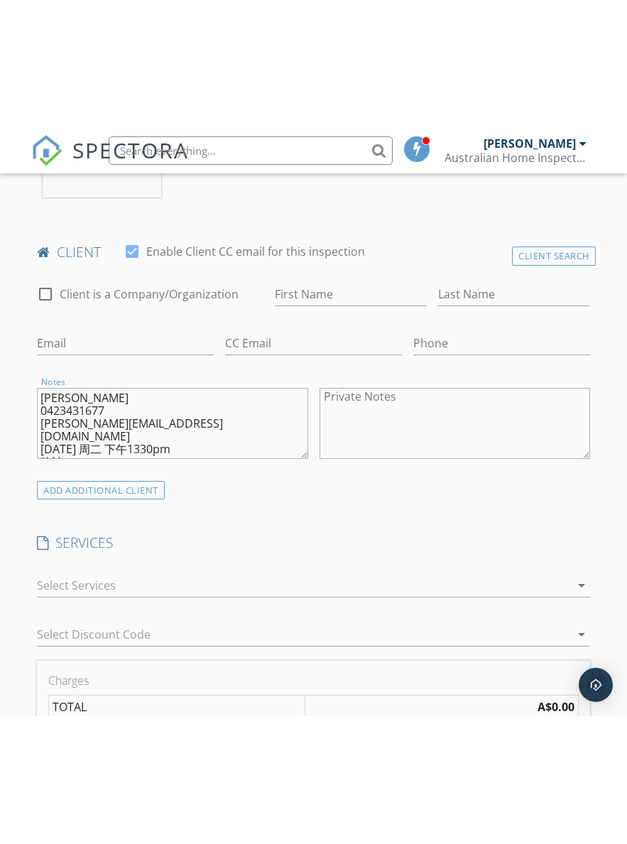
scroll to position [0, 0]
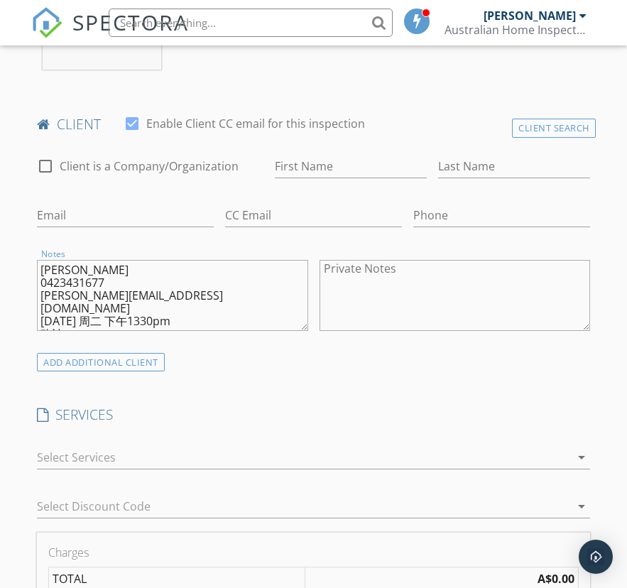
click at [46, 293] on textarea "Wen Sun 0423431677 cindy.sunwen@gmail.com 30/09/25 周二 下午1330pm 确认 660含gst" at bounding box center [172, 295] width 271 height 71
click at [175, 283] on textarea "Wen Sun 0423431677 cindy.sunwen@gmail.com 30/09/25 周二 下午1330pm 确认 660含gst" at bounding box center [172, 295] width 271 height 71
type textarea "Wen Sun 0423431677 30/09/25 周二 下午1330pm 确认 660含gst"
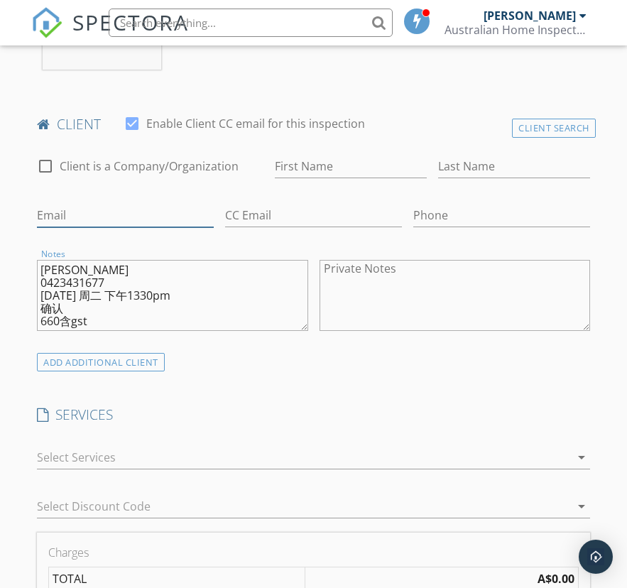
click at [117, 216] on input "Email" at bounding box center [125, 215] width 177 height 23
click at [138, 210] on input "Email" at bounding box center [125, 215] width 177 height 23
paste input "cindy.sunwen@gmail.com"
type input "cindy.sunwen@gmail.com"
click at [53, 277] on textarea "Wen Sun 0423431677 30/09/25 周二 下午1330pm 确认 660含gst" at bounding box center [172, 295] width 271 height 71
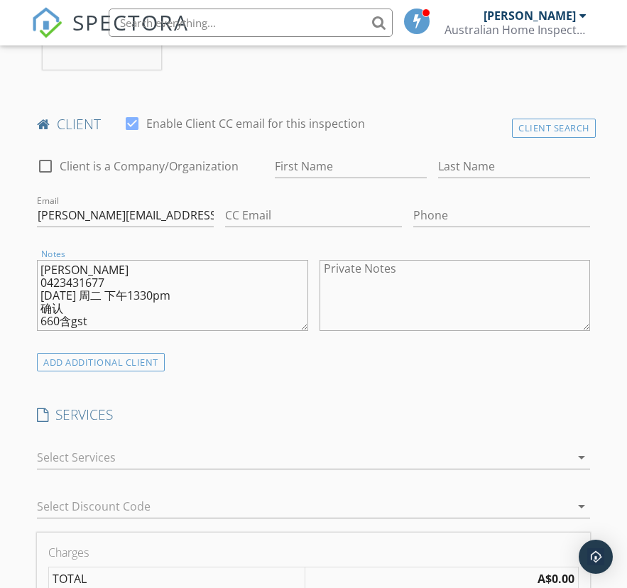
click at [99, 281] on textarea "Wen Sun 0423431677 30/09/25 周二 下午1330pm 确认 660含gst" at bounding box center [172, 295] width 271 height 71
type textarea "Wen Sun 30/09/25 周二 下午1330pm 确认 660含gst"
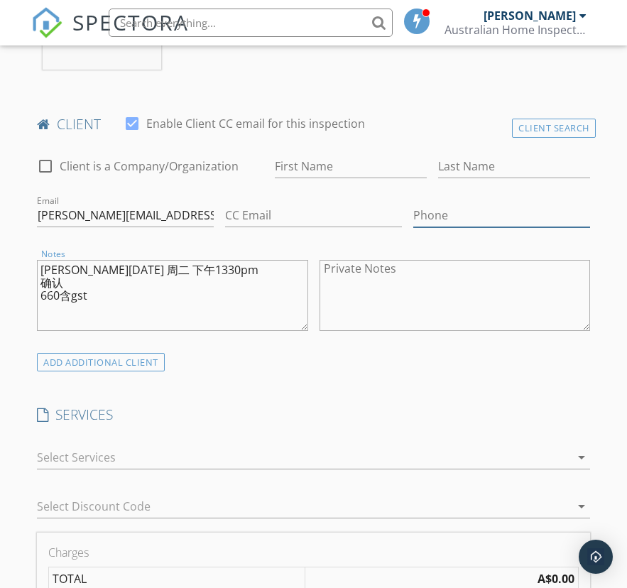
click at [500, 213] on input "Phone" at bounding box center [502, 215] width 177 height 23
click at [484, 209] on input "Phone" at bounding box center [502, 215] width 177 height 23
paste input "0423431677"
type input "0423431677"
click at [49, 275] on textarea "Wen Sun 30/09/25 周二 下午1330pm 确认 660含gst" at bounding box center [172, 295] width 271 height 71
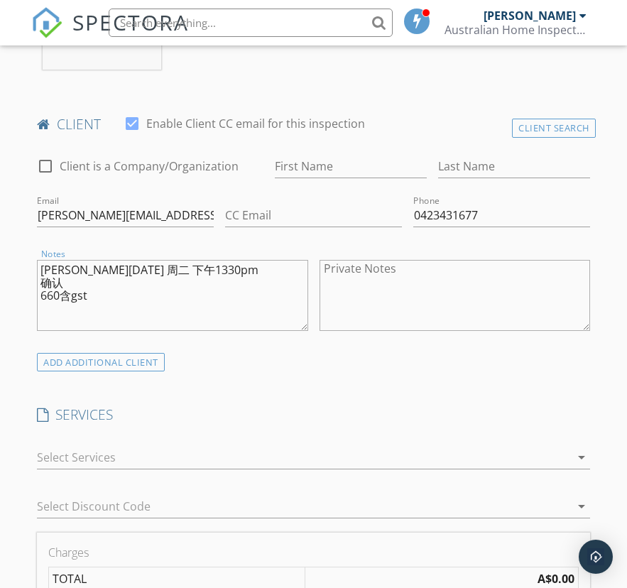
click at [47, 253] on div "Notes Wen Sun 30/09/25 周二 下午1330pm 确认 660含gst" at bounding box center [172, 295] width 271 height 85
click at [55, 261] on textarea "Wen Sun 30/09/25 周二 下午1330pm 确认 660含gst" at bounding box center [172, 295] width 271 height 71
type textarea "30/09/25 周二 下午1330pm 确认 660含gst"
click at [366, 157] on input "First Name" at bounding box center [351, 166] width 152 height 23
click at [348, 158] on input "First Name" at bounding box center [351, 166] width 152 height 23
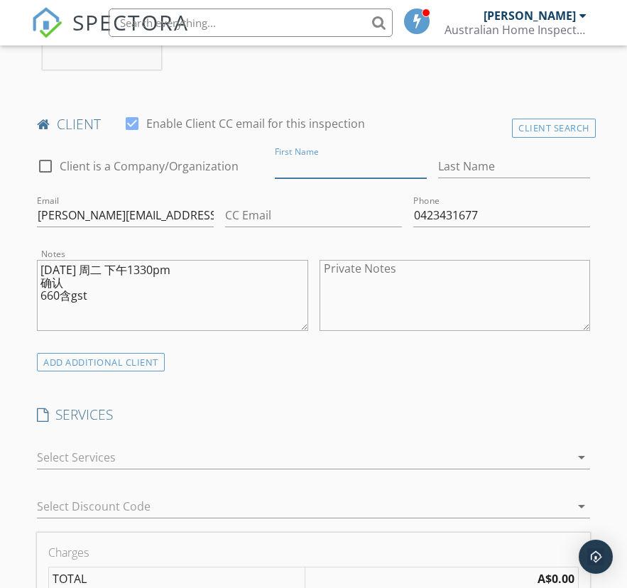
paste input "Wen Sun"
click at [328, 166] on input "Wen Sun" at bounding box center [351, 166] width 152 height 23
type input "Wen"
click at [531, 165] on input "Last Name" at bounding box center [514, 166] width 152 height 23
click at [517, 158] on input "Last Name" at bounding box center [514, 166] width 152 height 23
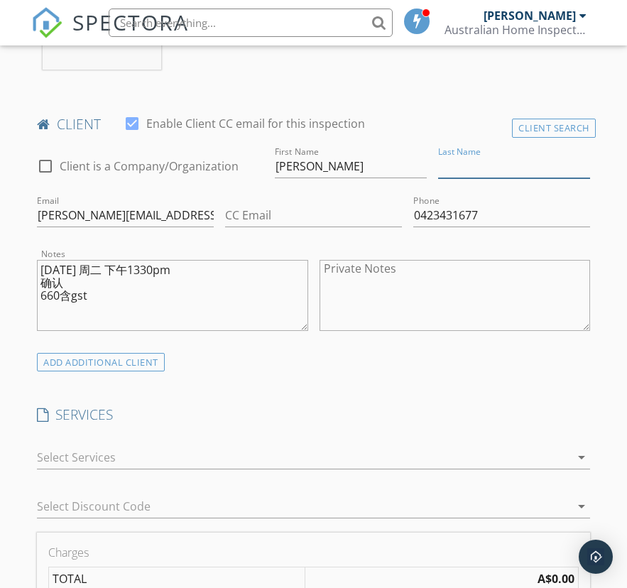
paste input "Sun"
type input "Sun"
click at [49, 269] on textarea "30/09/25 周二 下午1330pm 确认 660含gst" at bounding box center [172, 295] width 271 height 71
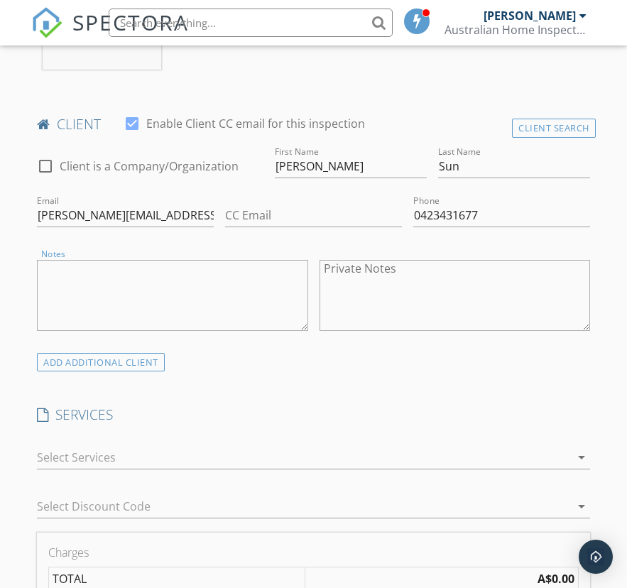
click at [565, 458] on div at bounding box center [304, 457] width 534 height 23
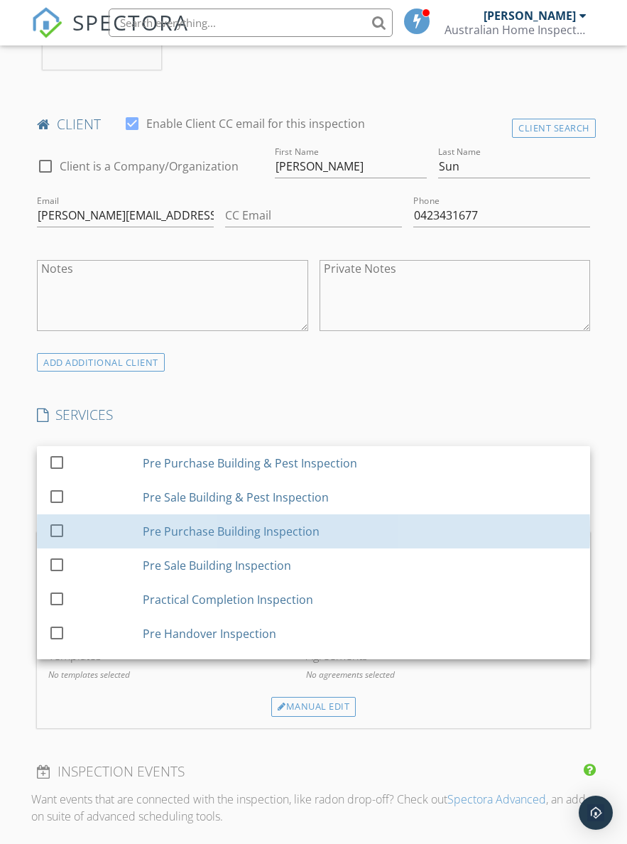
click at [333, 530] on div "Pre Purchase Building Inspection" at bounding box center [361, 531] width 437 height 28
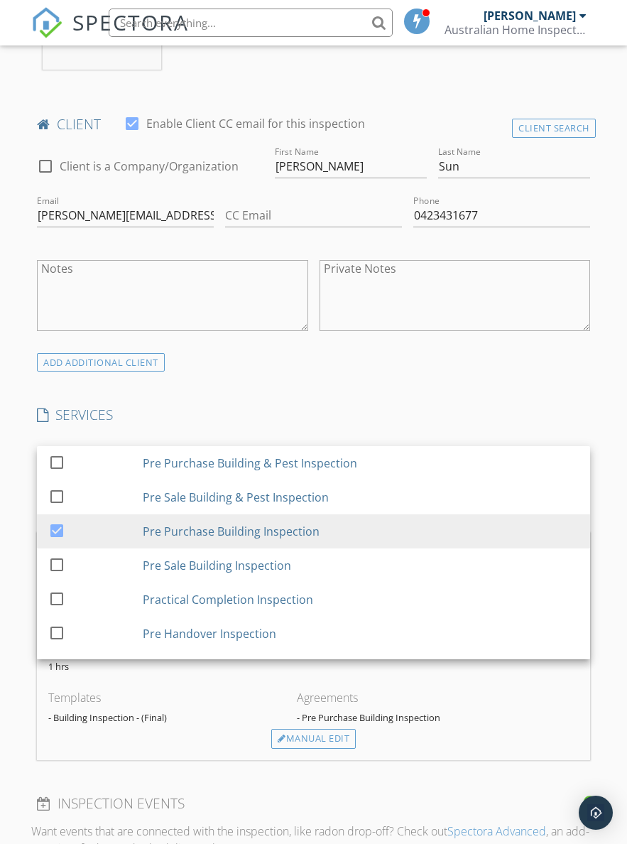
click at [504, 387] on div "INSPECTOR(S) check_box Flynn Fang PRIMARY Flynn Fang arrow_drop_down check_box_…" at bounding box center [313, 625] width 565 height 2178
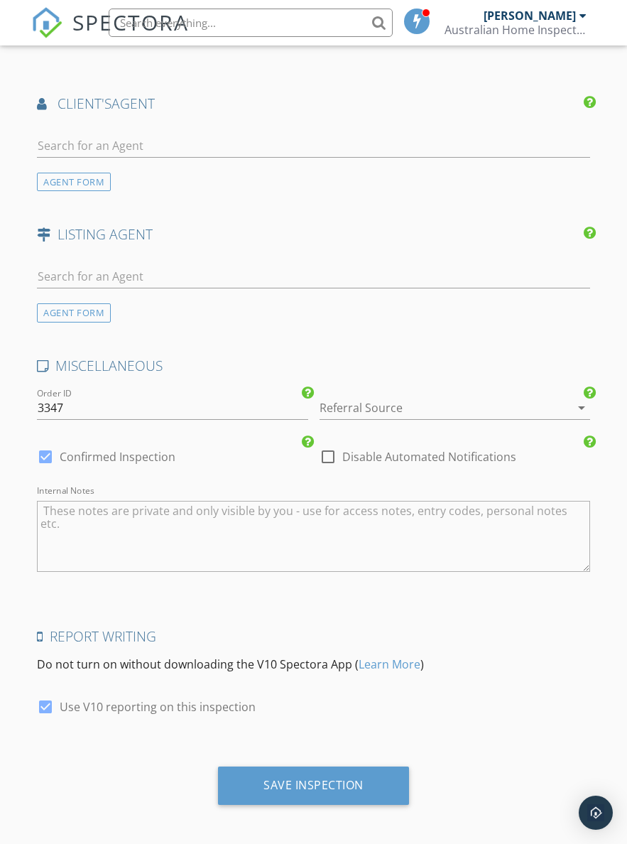
scroll to position [1639, 0]
click at [315, 779] on div "Save Inspection" at bounding box center [314, 786] width 100 height 14
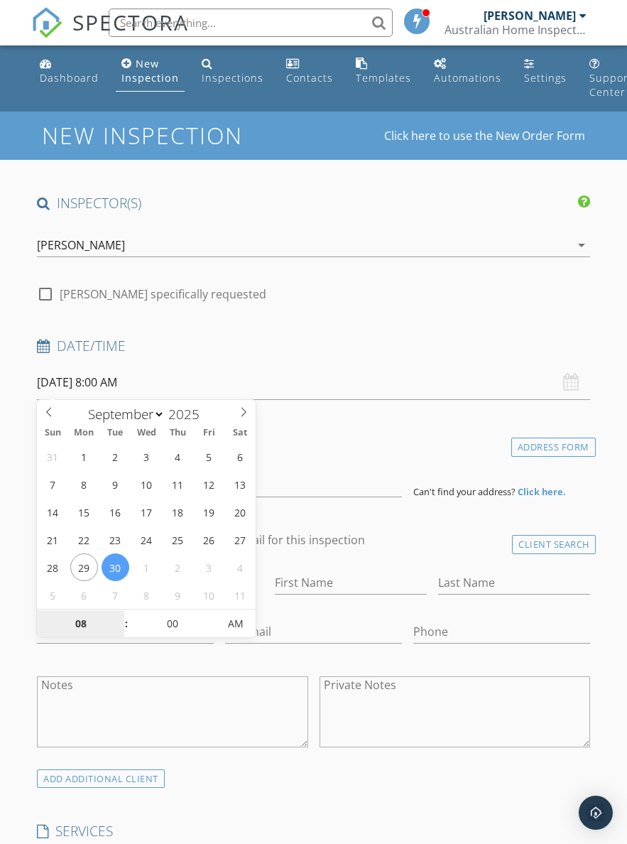
click at [82, 616] on input "08" at bounding box center [80, 624] width 87 height 28
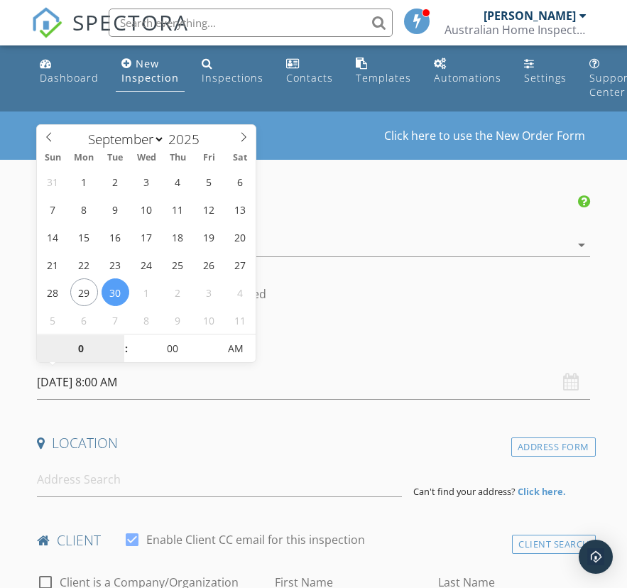
type input "03"
click at [227, 355] on span "AM" at bounding box center [236, 349] width 39 height 28
type input "[DATE] 3:00 PM"
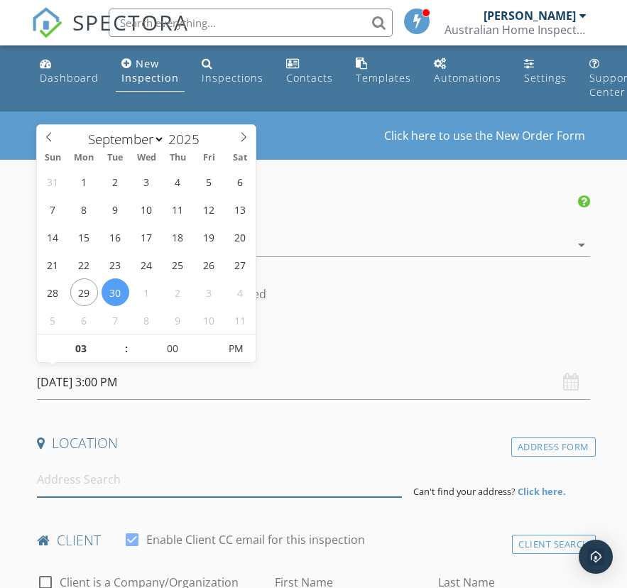
click at [220, 477] on input at bounding box center [219, 480] width 365 height 35
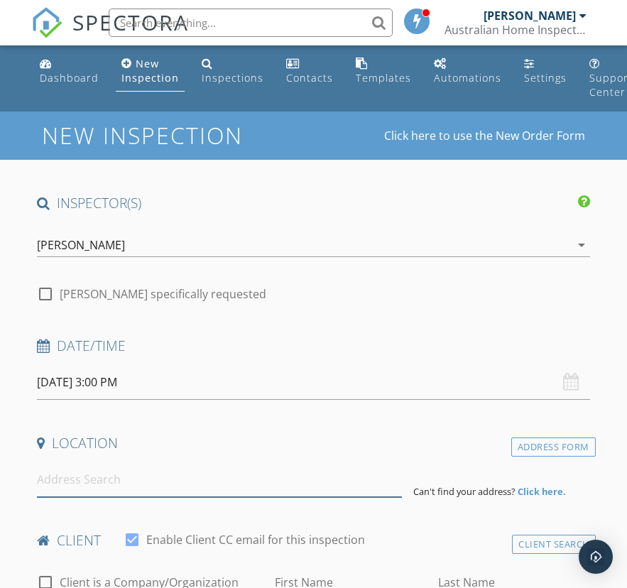
click at [154, 485] on input at bounding box center [219, 480] width 365 height 35
paste input "[STREET_ADDRESS][PERSON_NAME]."
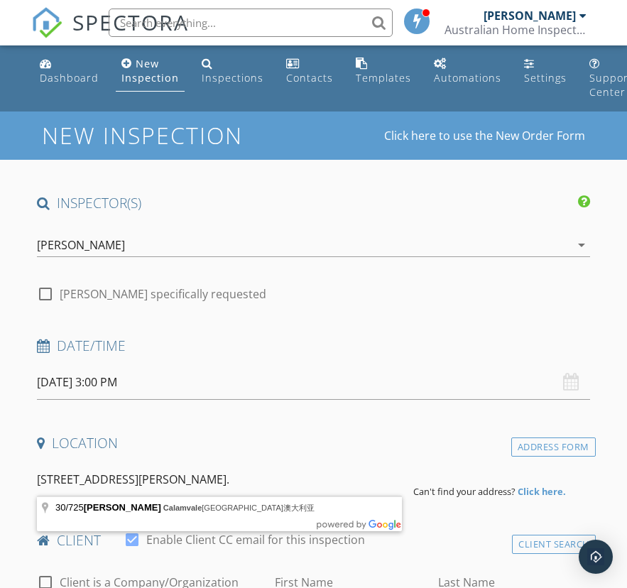
type input "[STREET_ADDRESS][PERSON_NAME]"
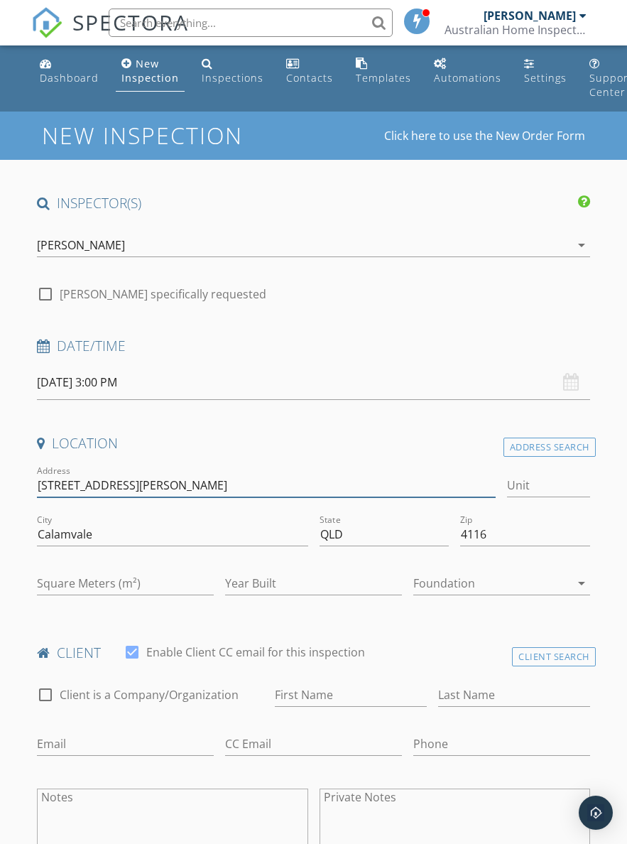
click at [37, 482] on input "[STREET_ADDRESS][PERSON_NAME]" at bounding box center [266, 485] width 459 height 23
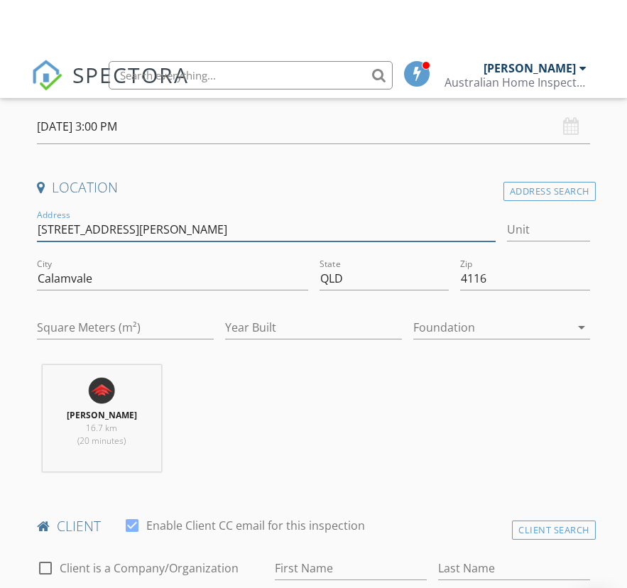
scroll to position [311, 0]
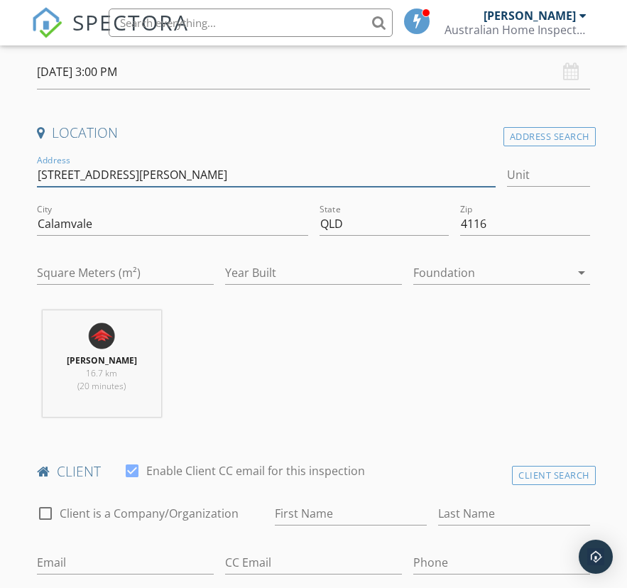
type input "[STREET_ADDRESS][PERSON_NAME]"
click at [337, 494] on div "First Name" at bounding box center [351, 517] width 152 height 46
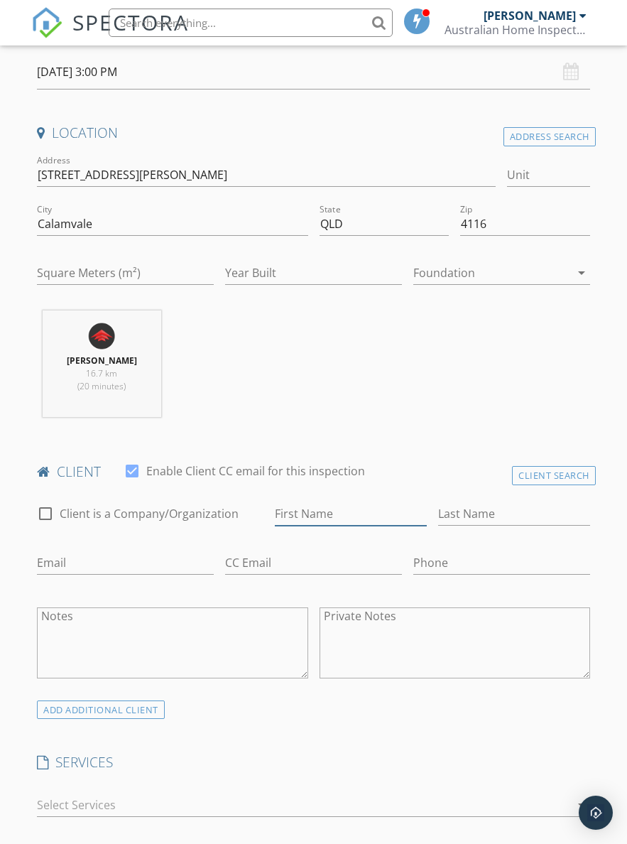
click at [355, 514] on input "First Name" at bounding box center [351, 513] width 152 height 23
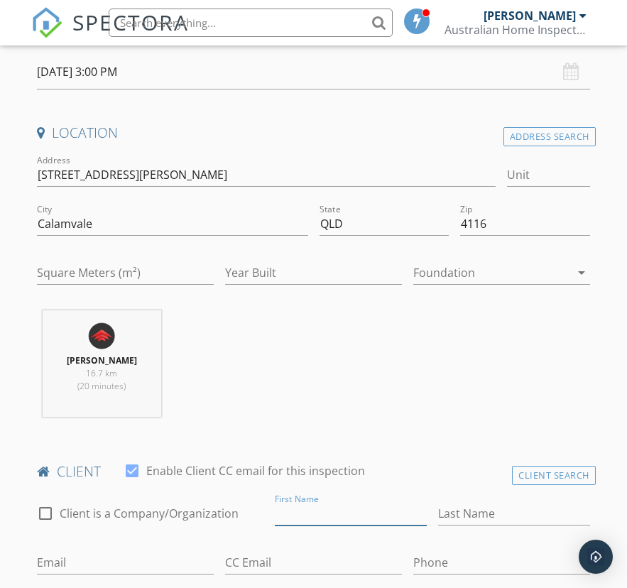
click at [331, 514] on input "First Name" at bounding box center [351, 513] width 152 height 23
paste input "[PERSON_NAME]"
type input "Na"
click at [505, 518] on input "Last Name" at bounding box center [514, 513] width 152 height 23
click at [491, 514] on input "Last Name" at bounding box center [514, 513] width 152 height 23
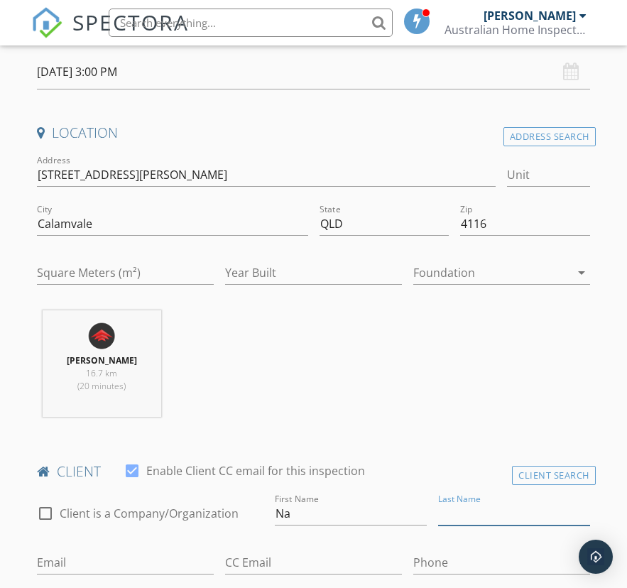
paste input "[PERSON_NAME]"
type input "[PERSON_NAME]"
click at [136, 551] on input "Email" at bounding box center [125, 562] width 177 height 23
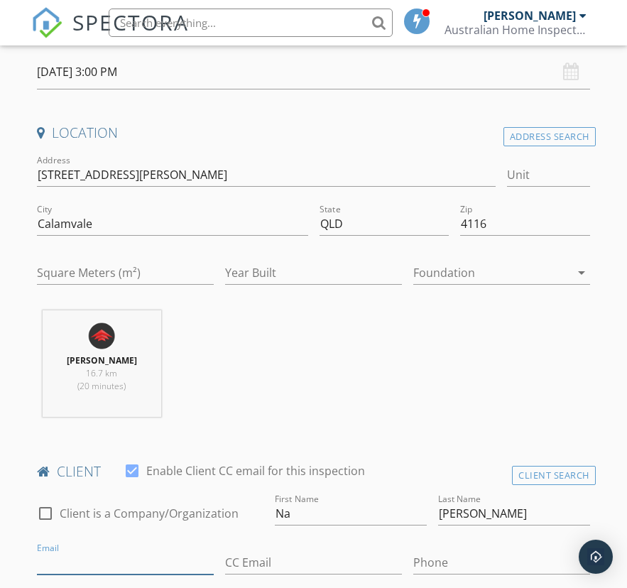
click at [107, 556] on input "Email" at bounding box center [125, 562] width 177 height 23
paste input "[EMAIL_ADDRESS][DOMAIN_NAME]"
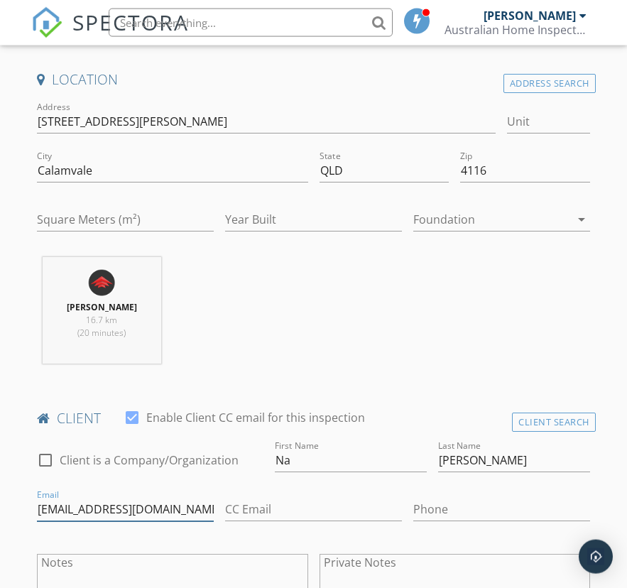
type input "[EMAIL_ADDRESS][DOMAIN_NAME]"
click at [460, 502] on input "Phone" at bounding box center [502, 509] width 177 height 23
click at [456, 505] on input "Phone" at bounding box center [502, 509] width 177 height 23
paste input "0416670886"
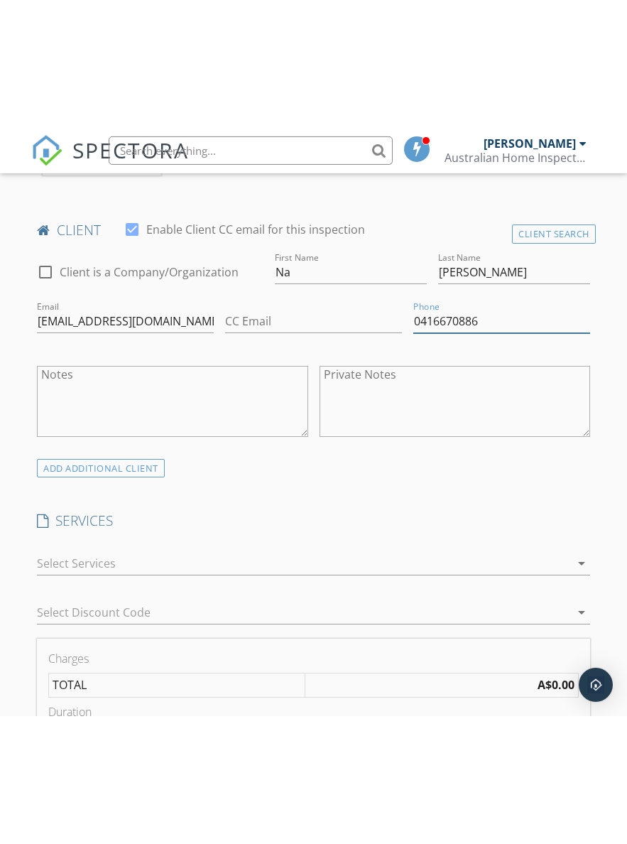
scroll to position [740, 0]
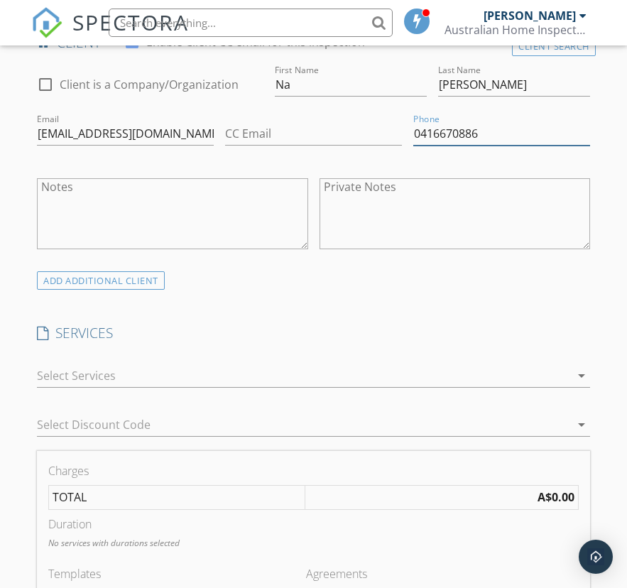
type input "0416670886"
click at [582, 370] on icon "arrow_drop_down" at bounding box center [581, 375] width 17 height 17
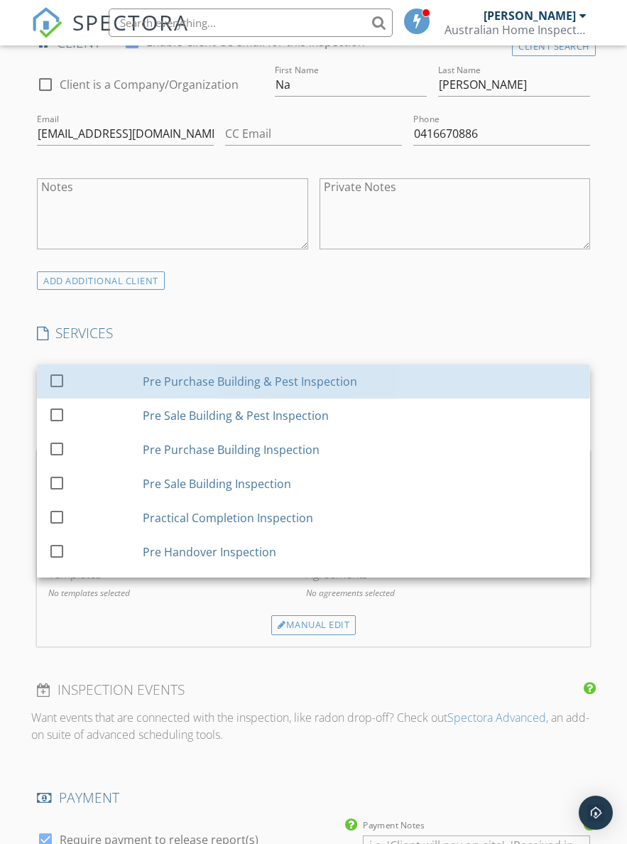
click at [453, 377] on div "Pre Purchase Building & Pest Inspection" at bounding box center [361, 381] width 437 height 28
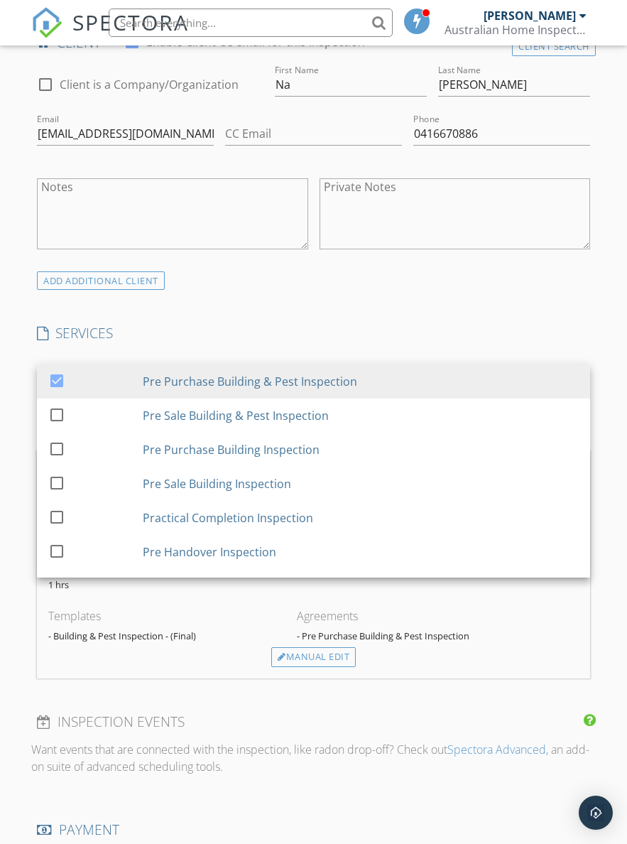
click at [430, 321] on div "INSPECTOR(S) check_box [PERSON_NAME] PRIMARY [PERSON_NAME] arrow_drop_down chec…" at bounding box center [313, 543] width 565 height 2178
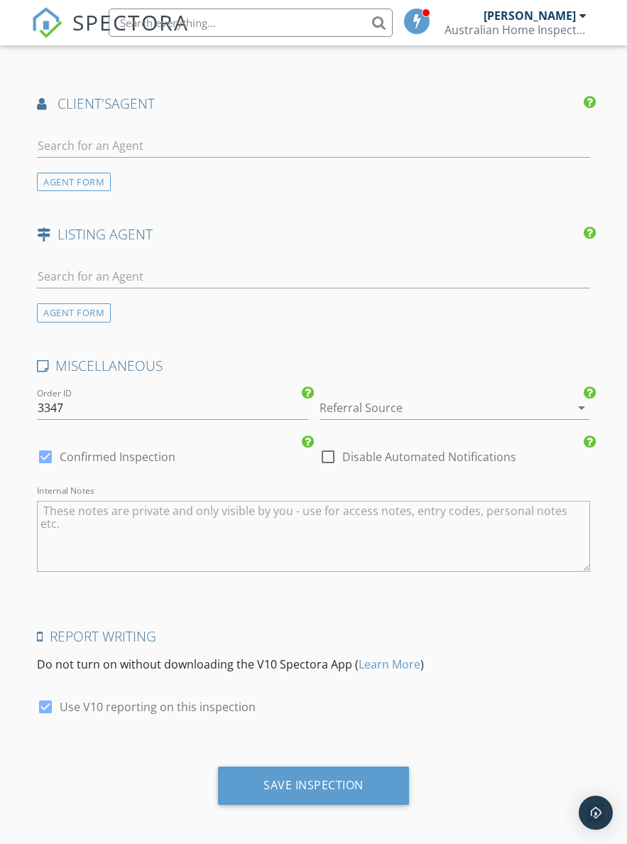
scroll to position [1639, 0]
click at [344, 779] on div "Save Inspection" at bounding box center [314, 786] width 100 height 14
